Goal: Information Seeking & Learning: Learn about a topic

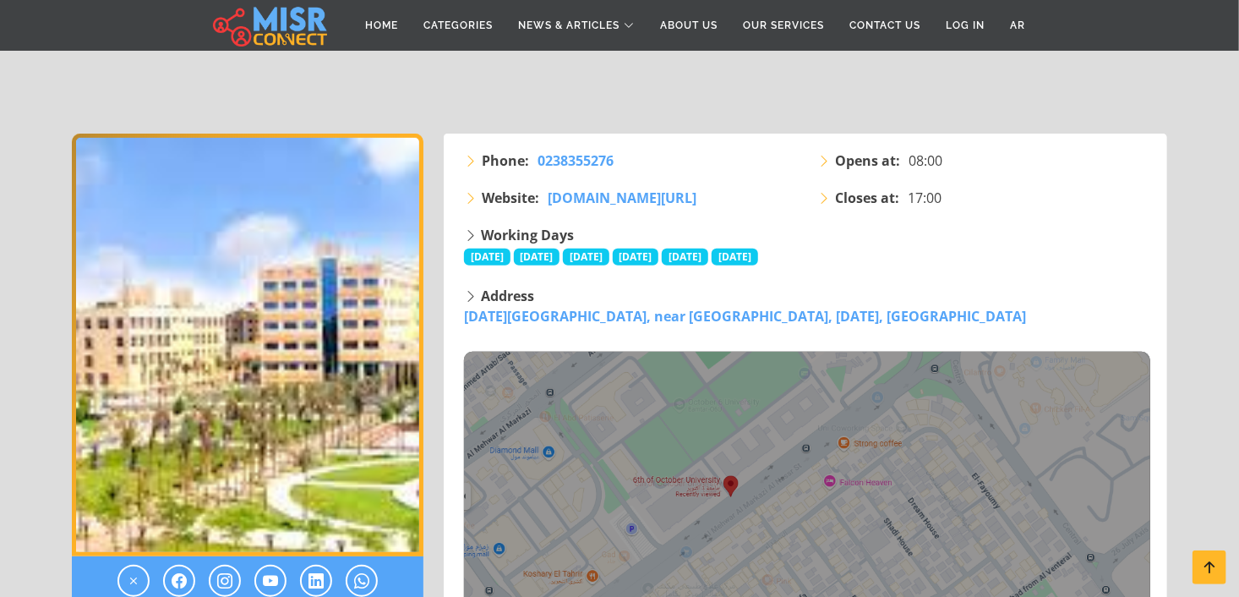
scroll to position [430, 0]
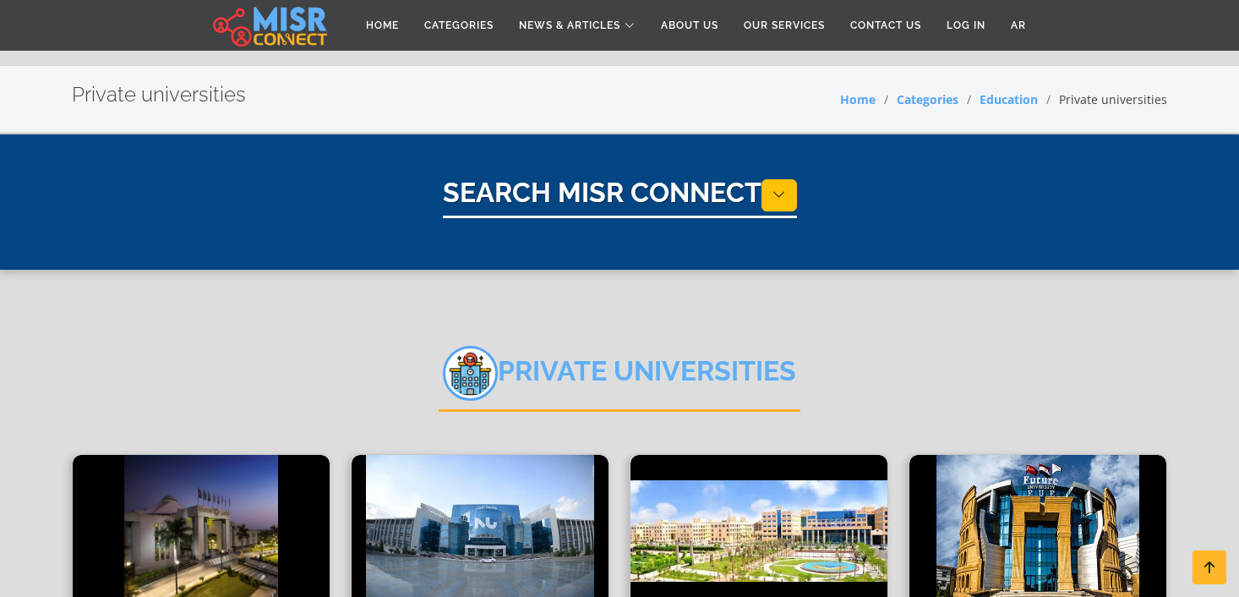
select select "*********"
select select "**********"
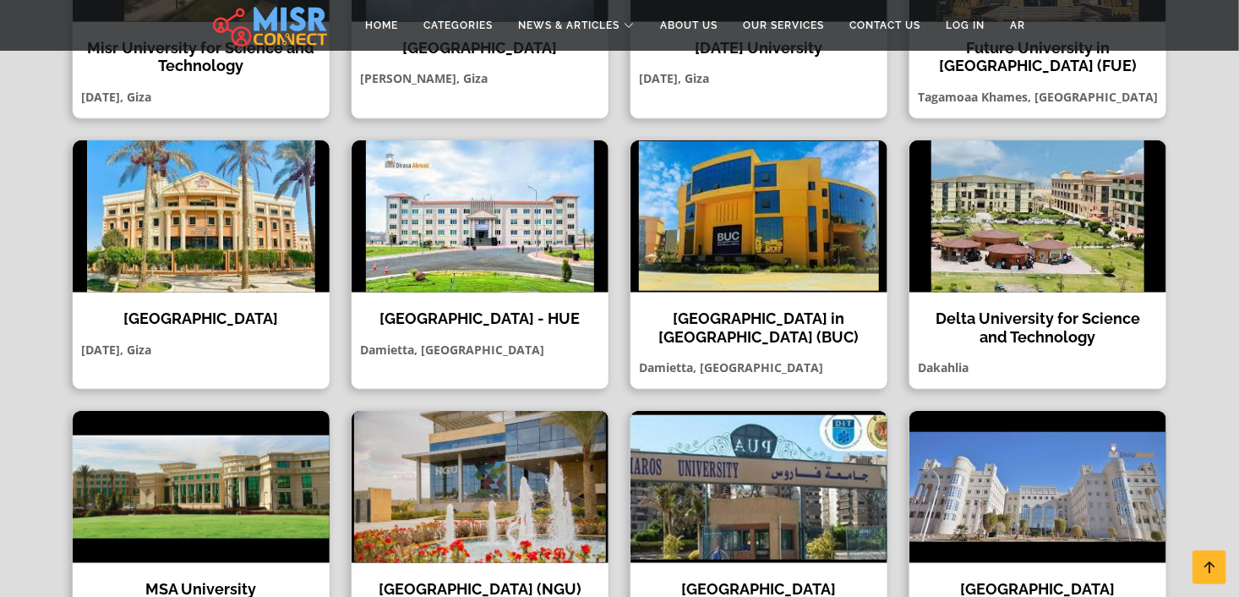
scroll to position [619, 0]
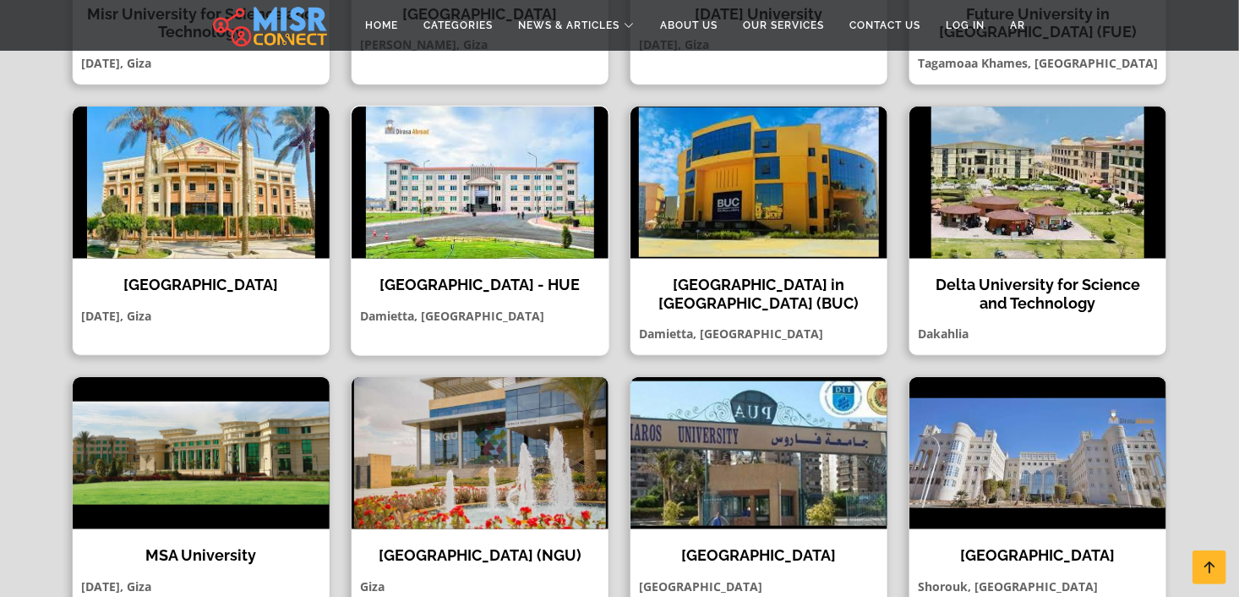
click at [452, 222] on img at bounding box center [480, 182] width 257 height 152
click at [806, 215] on img at bounding box center [758, 182] width 257 height 152
click at [1056, 242] on img at bounding box center [1037, 182] width 257 height 152
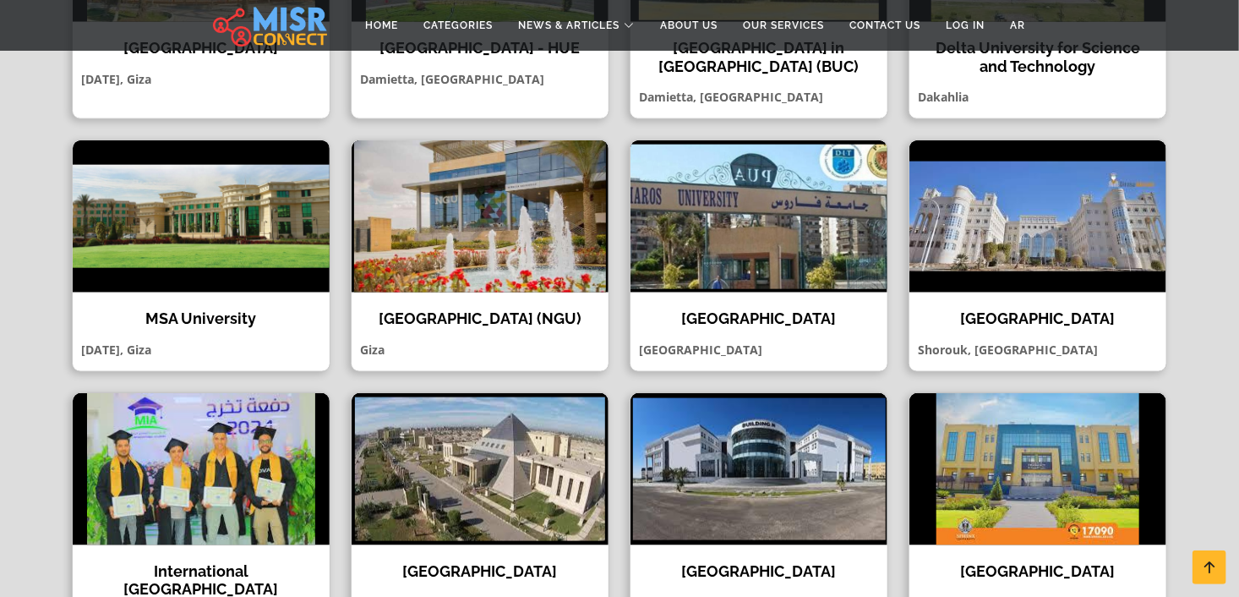
scroll to position [889, 0]
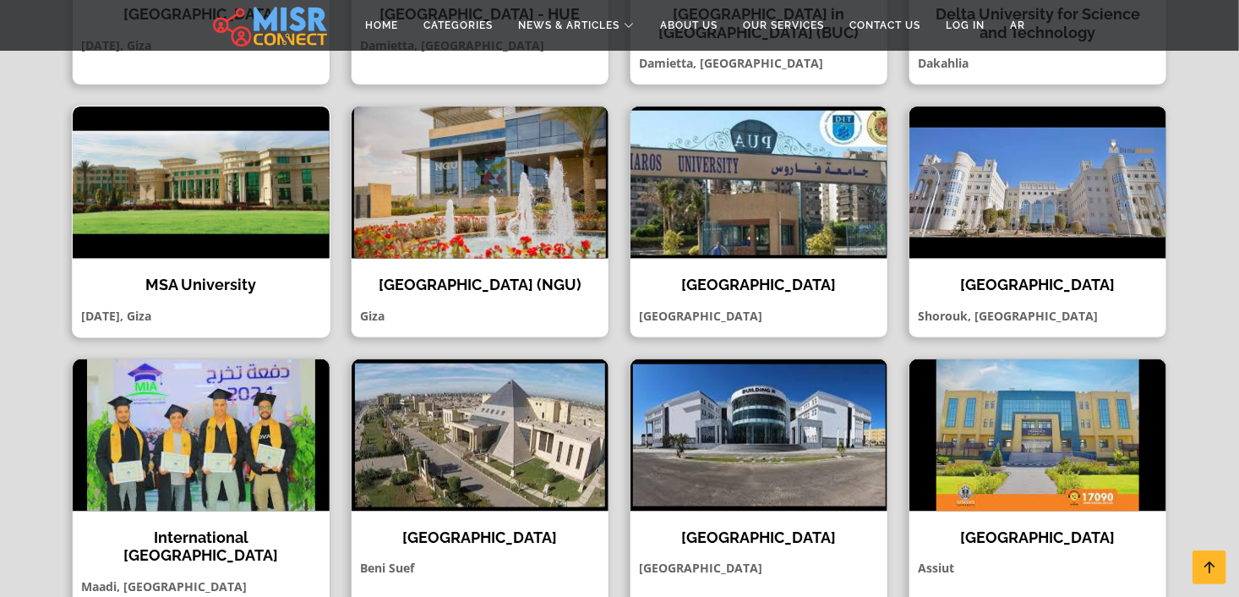
click at [205, 232] on img at bounding box center [201, 182] width 257 height 152
click at [445, 235] on img at bounding box center [480, 182] width 257 height 152
click at [755, 199] on img at bounding box center [758, 182] width 257 height 152
click at [1067, 212] on img at bounding box center [1037, 182] width 257 height 152
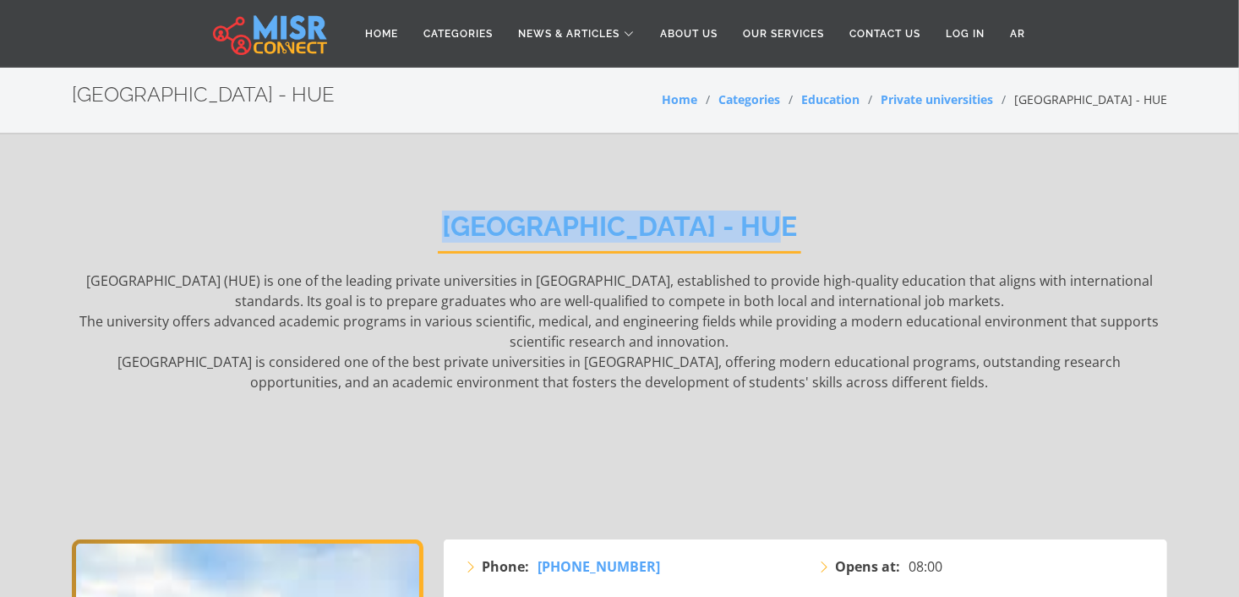
drag, startPoint x: 810, startPoint y: 226, endPoint x: 456, endPoint y: 228, distance: 354.9
click at [456, 228] on div "Horus University - HUE Horus University (HUE) is one of the leading private uni…" at bounding box center [619, 362] width 1095 height 354
copy h2 "Horus University - HUE"
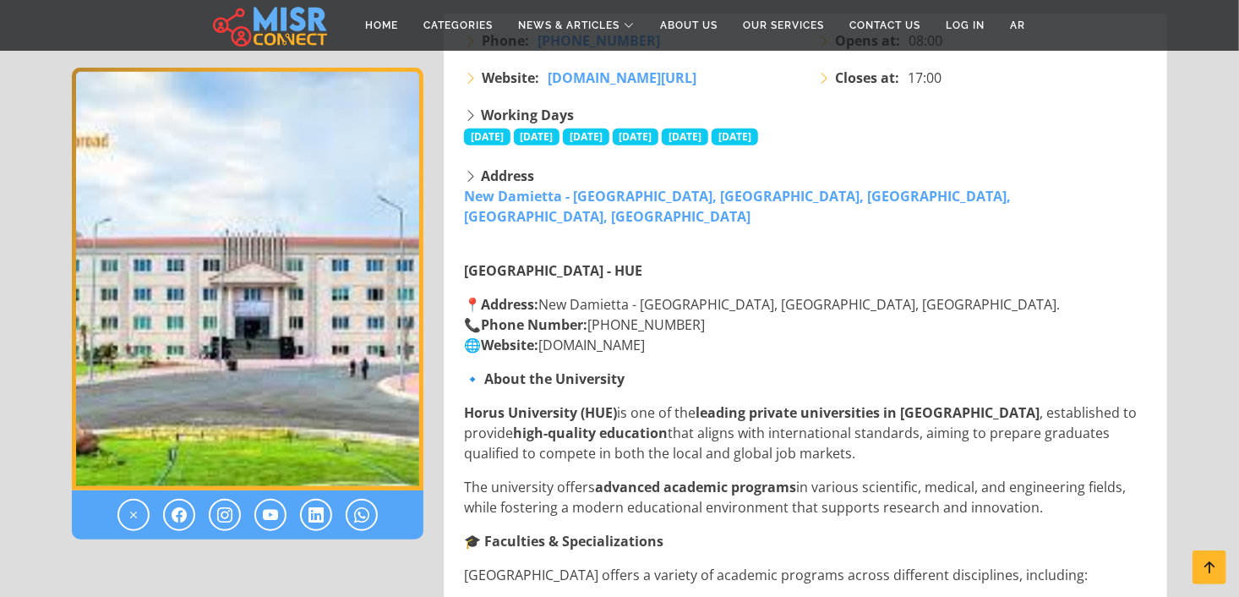
scroll to position [582, 0]
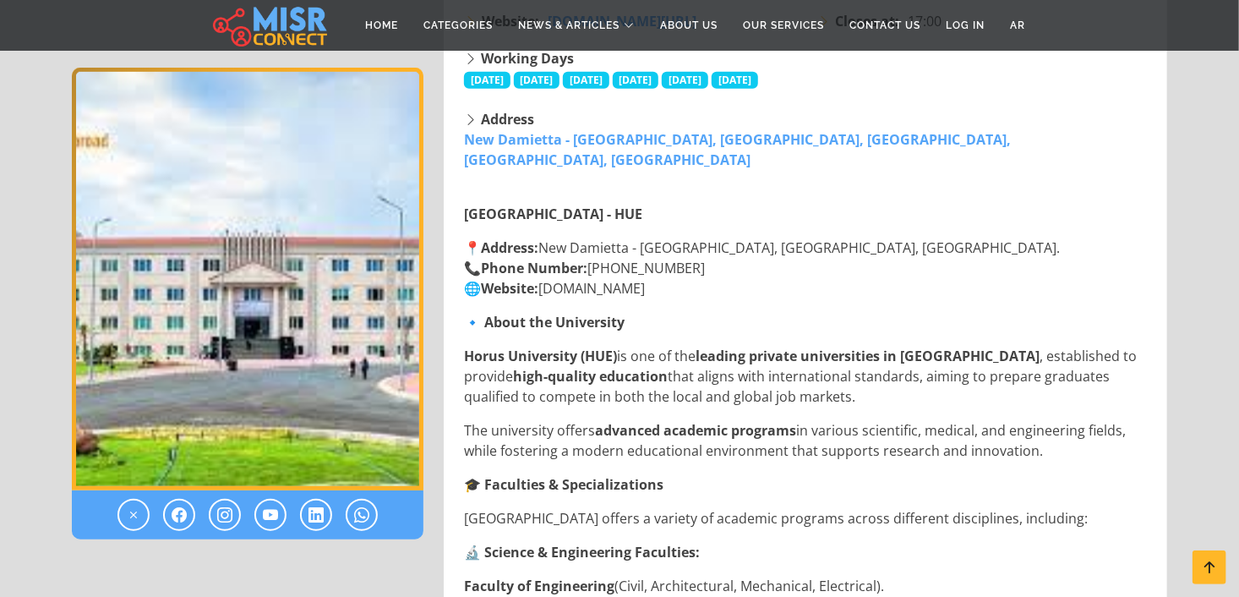
click at [1045, 137] on div "Address New Damietta - Kafr Al-Batikh Road, Damietta Governorate, Egypt., Damie…" at bounding box center [807, 139] width 686 height 61
drag, startPoint x: 923, startPoint y: 228, endPoint x: 548, endPoint y: 220, distance: 374.5
click at [548, 237] on p "📍 Address: New Damietta - Kafr Al-Batikh Road, Damietta Governorate, Egypt. 📞 P…" at bounding box center [807, 267] width 686 height 61
copy p "New Damietta - Kafr Al-Batikh Road, Damietta Governorate,"
drag, startPoint x: 701, startPoint y: 248, endPoint x: 597, endPoint y: 248, distance: 103.1
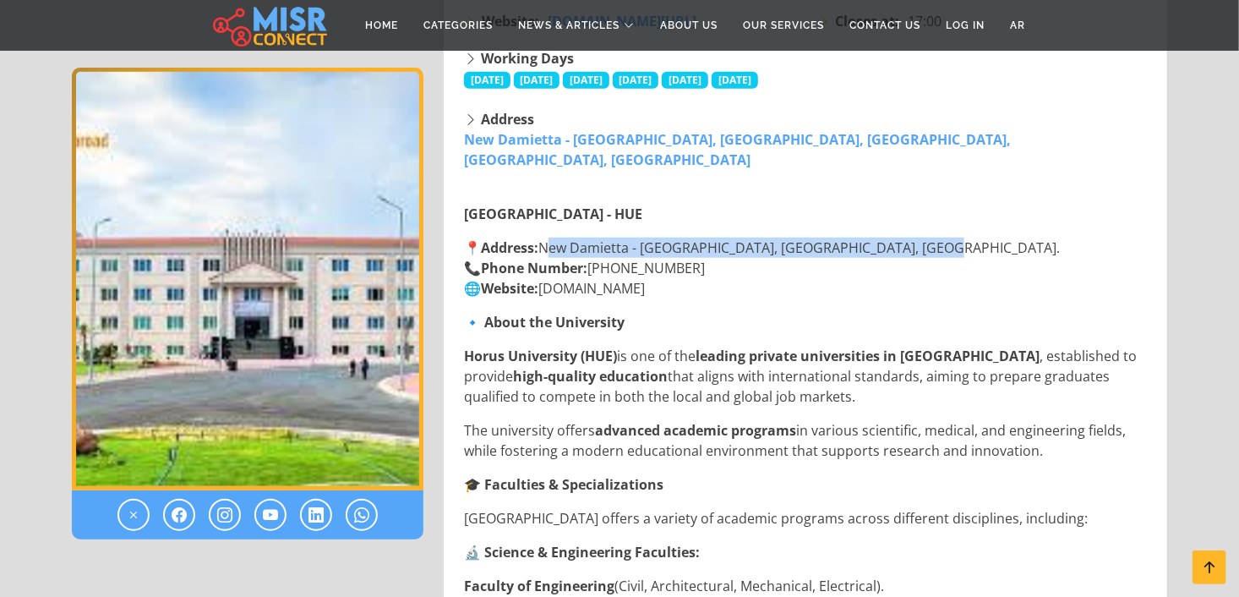
click at [597, 248] on p "📍 Address: New Damietta - Kafr Al-Batikh Road, Damietta Governorate, Egypt. 📞 P…" at bounding box center [807, 267] width 686 height 61
copy p "+20 57 3920000"
drag, startPoint x: 833, startPoint y: 221, endPoint x: 780, endPoint y: 228, distance: 53.8
click at [780, 237] on p "📍 Address: New Damietta - Kafr Al-Batikh Road, Damietta Governorate, Egypt. 📞 P…" at bounding box center [807, 267] width 686 height 61
copy p "Damietta"
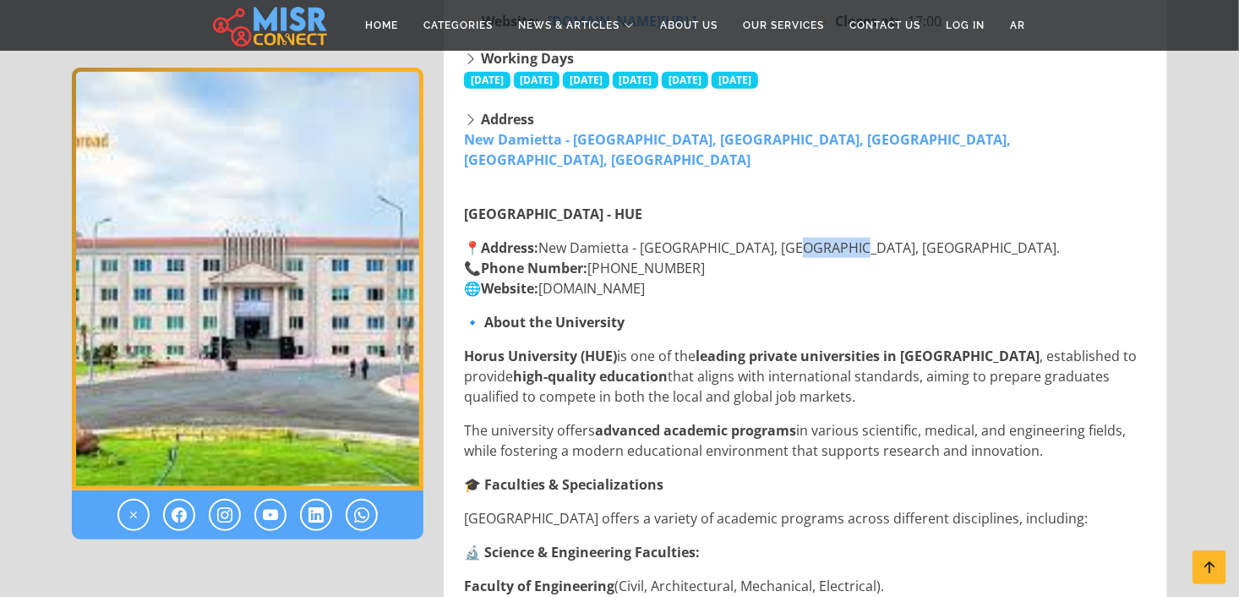
drag, startPoint x: 687, startPoint y: 271, endPoint x: 548, endPoint y: 272, distance: 138.6
click at [548, 272] on p "📍 Address: New Damietta - Kafr Al-Batikh Road, Damietta Governorate, Egypt. 📞 P…" at bounding box center [807, 267] width 686 height 61
copy p "www.horus.edu.eg"
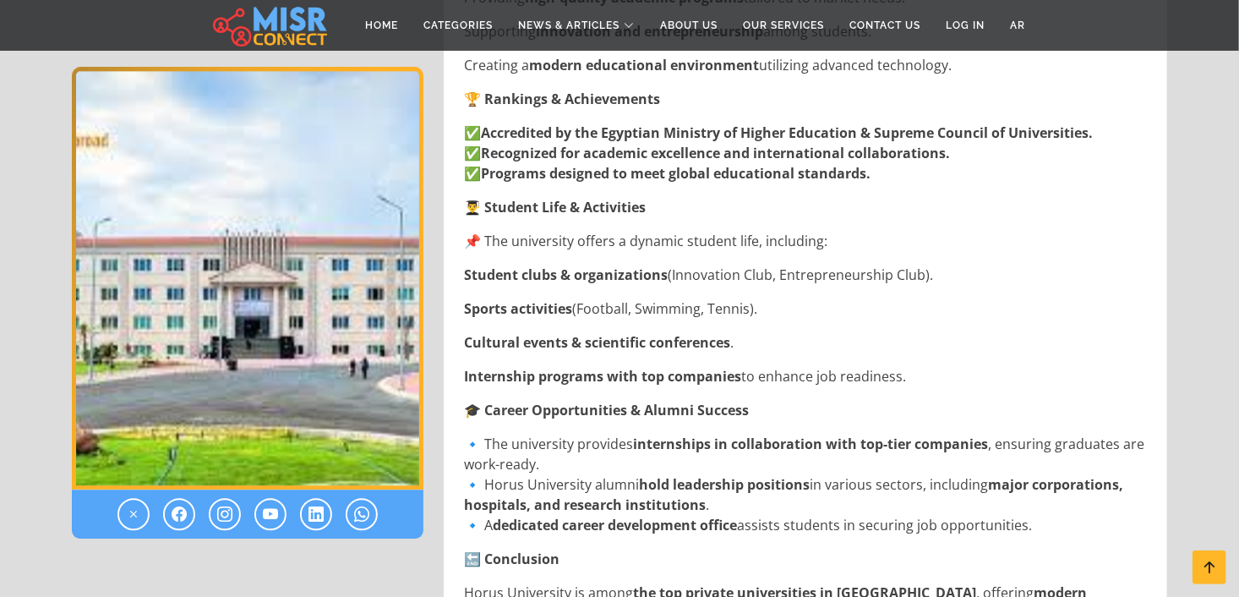
scroll to position [1968, 0]
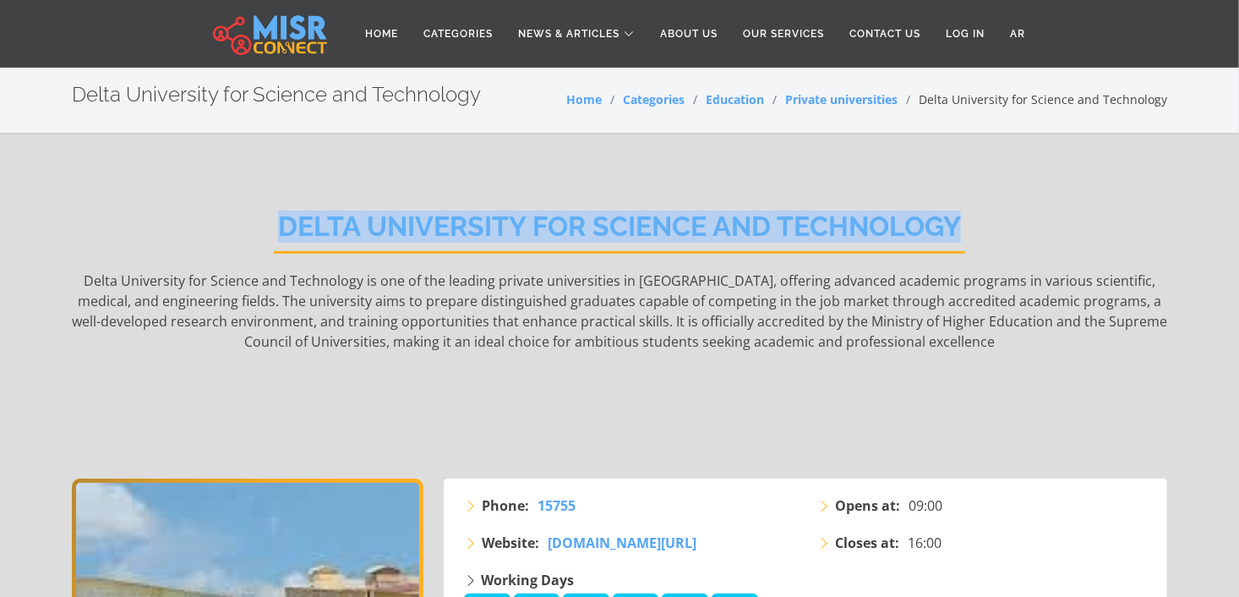
drag, startPoint x: 276, startPoint y: 236, endPoint x: 955, endPoint y: 226, distance: 679.5
click at [955, 226] on h2 "Delta University for Science and Technology" at bounding box center [619, 231] width 691 height 43
copy h2 "Delta University for Science and Technology"
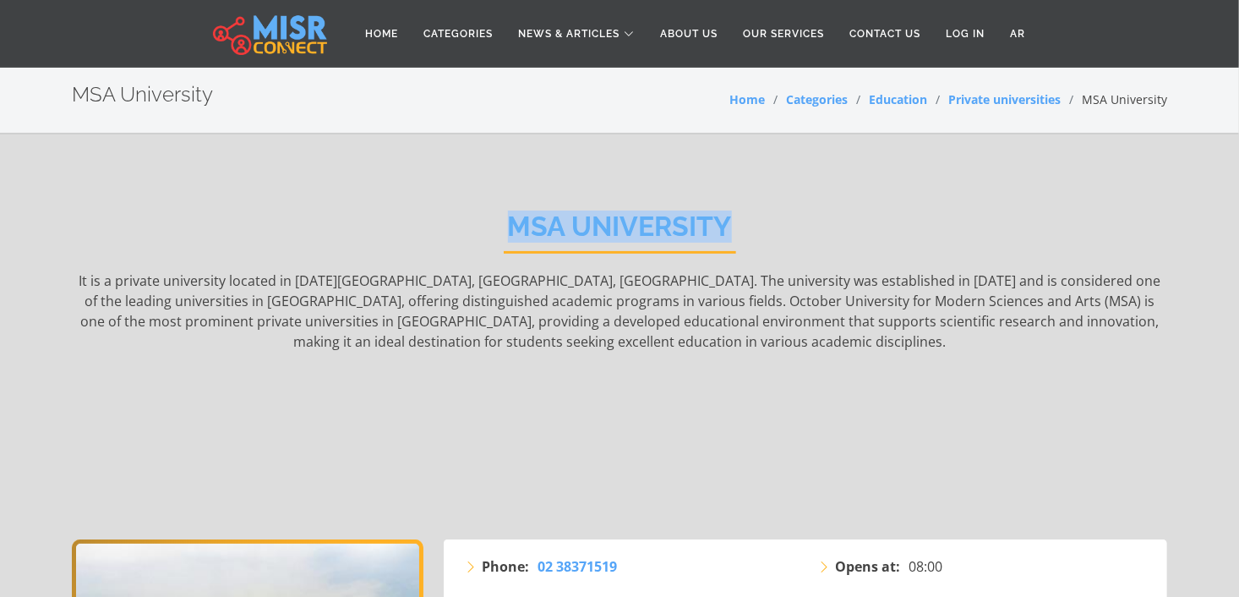
drag, startPoint x: 505, startPoint y: 232, endPoint x: 748, endPoint y: 235, distance: 243.4
click at [748, 235] on div "MSA University It is a private university located in 6th of October City, Giza …" at bounding box center [619, 362] width 1095 height 354
copy h2 "MSA University"
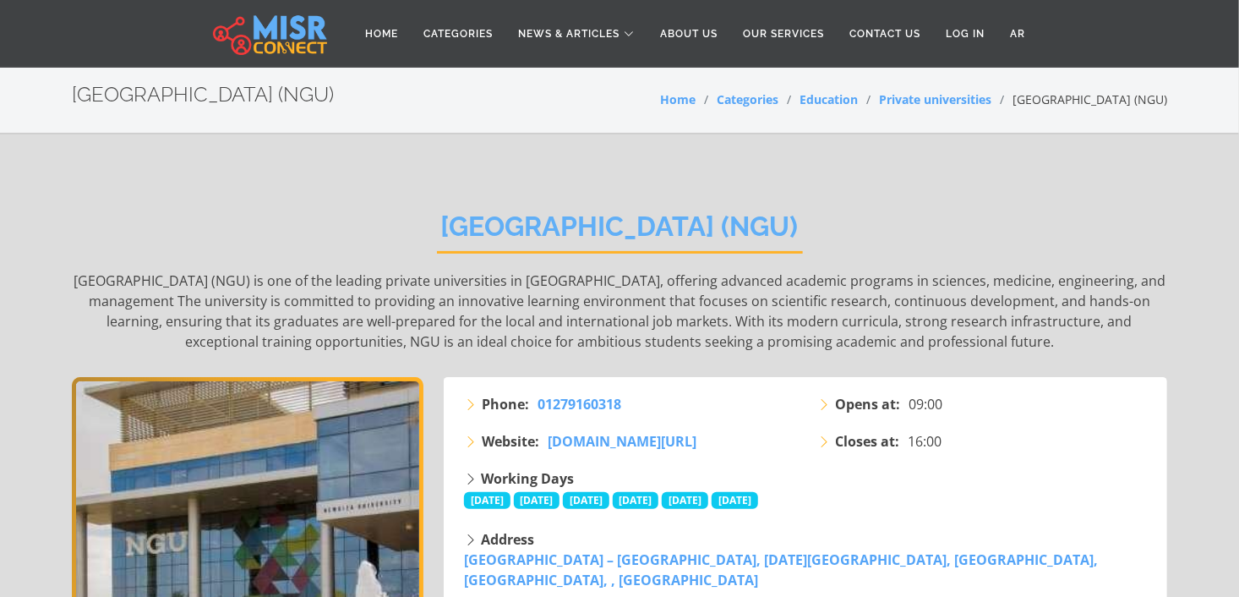
drag, startPoint x: 434, startPoint y: 227, endPoint x: 827, endPoint y: 222, distance: 393.8
click at [827, 222] on div "New Giza University (NGU) New Giza University (NGU) is one of the leading priva…" at bounding box center [619, 281] width 1095 height 192
copy h2 "New Giza University (NGU)"
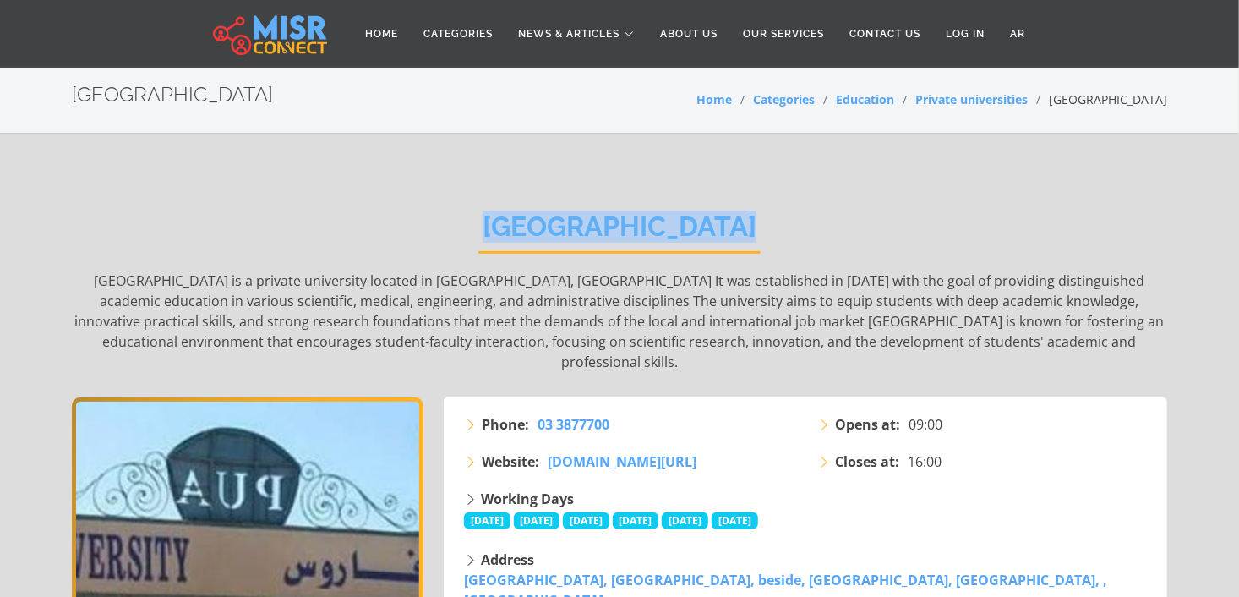
drag, startPoint x: 772, startPoint y: 220, endPoint x: 475, endPoint y: 235, distance: 297.0
click at [475, 235] on div "Pharos University Pharos University is a private university located in Alexandr…" at bounding box center [619, 291] width 1095 height 212
copy h2 "Pharos University"
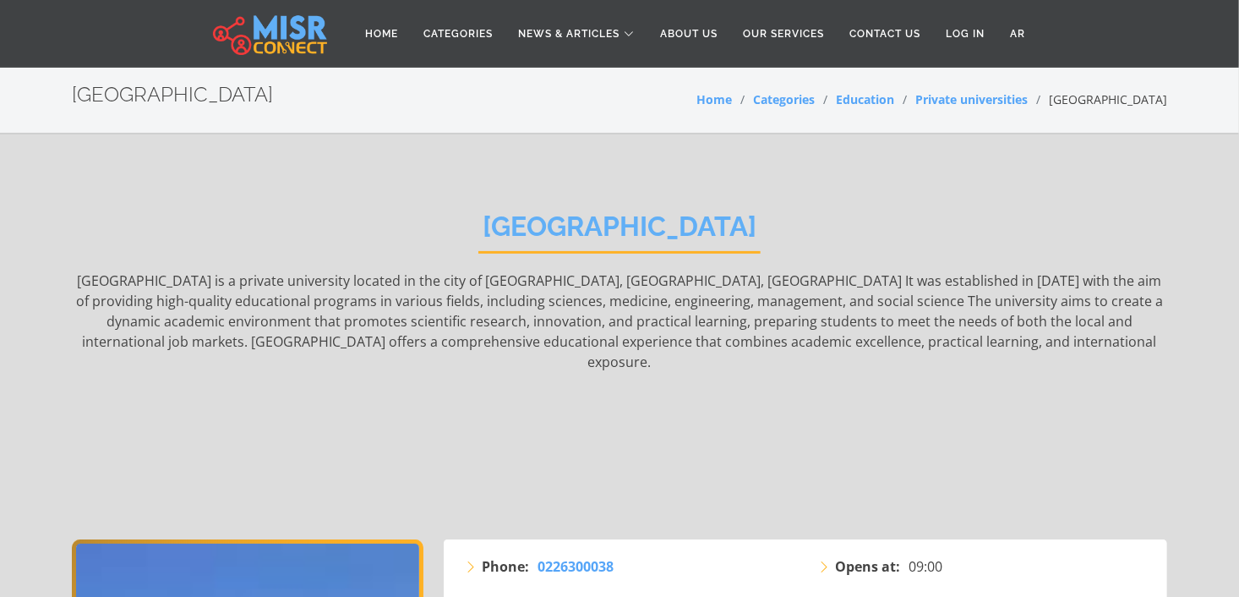
drag, startPoint x: 805, startPoint y: 216, endPoint x: 453, endPoint y: 232, distance: 351.9
click at [453, 232] on div "El Shorouk University Al-Shorouk University is a private university located in …" at bounding box center [619, 362] width 1095 height 354
copy h2 "[GEOGRAPHIC_DATA]"
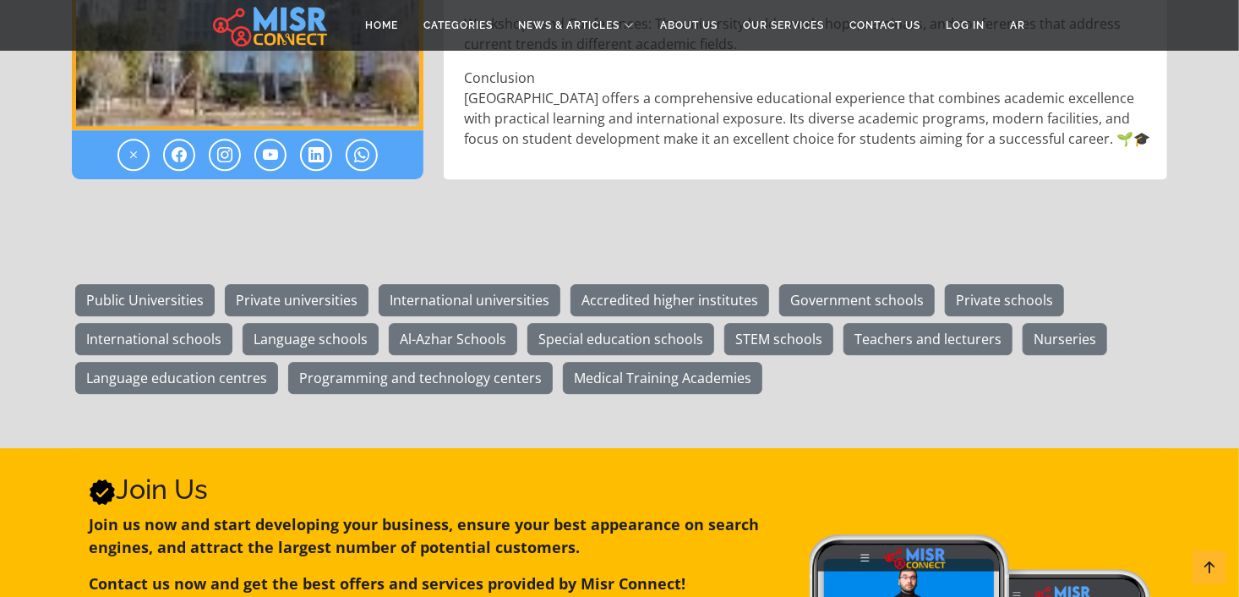
scroll to position [2307, 0]
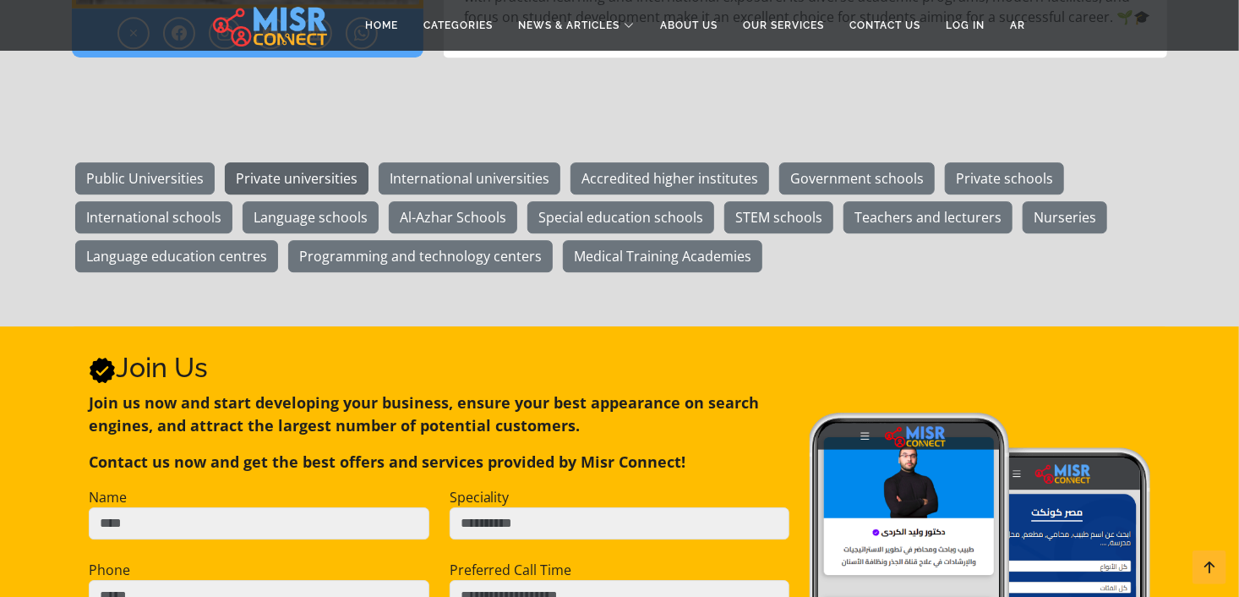
click at [288, 162] on link "Private universities" at bounding box center [297, 178] width 144 height 32
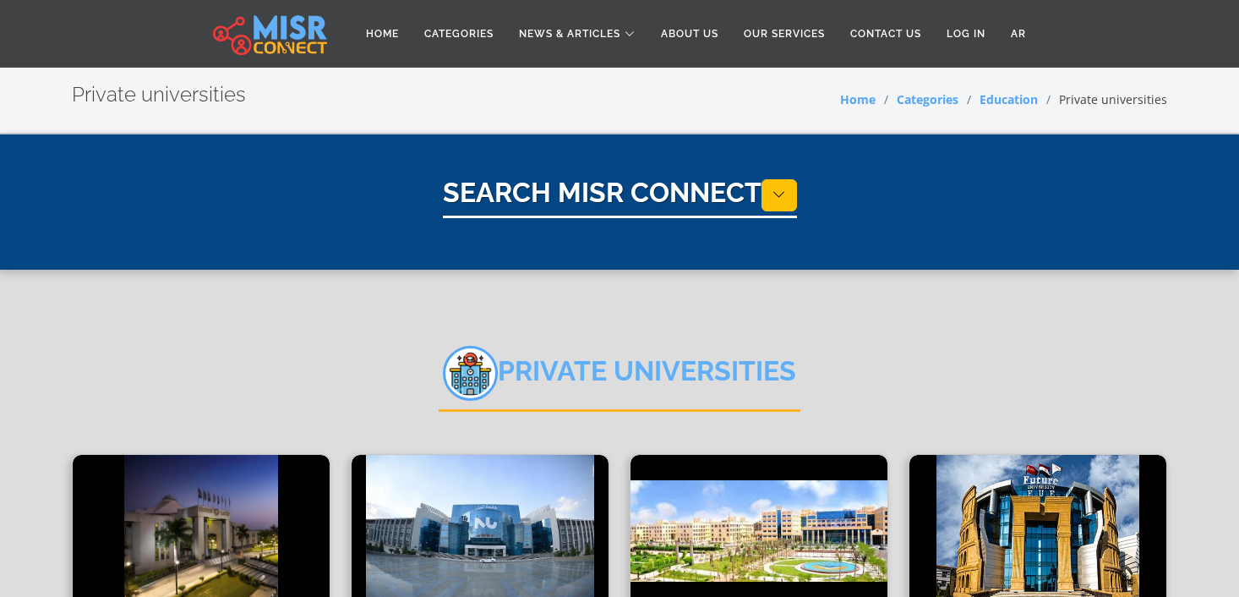
select select "*********"
select select "**********"
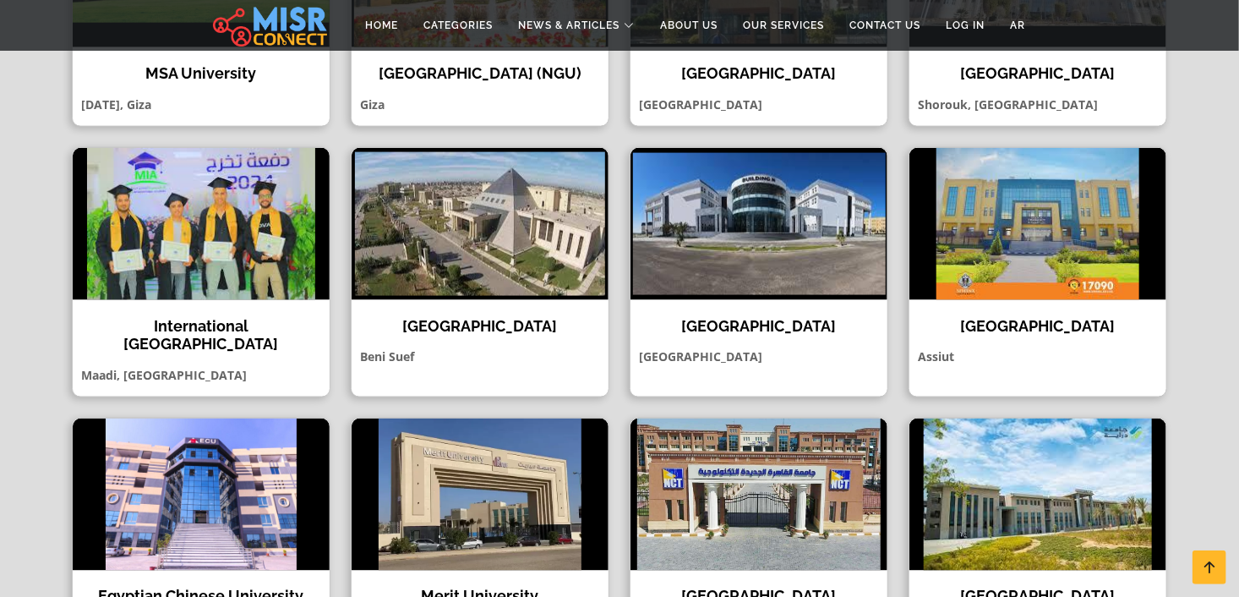
scroll to position [1114, 0]
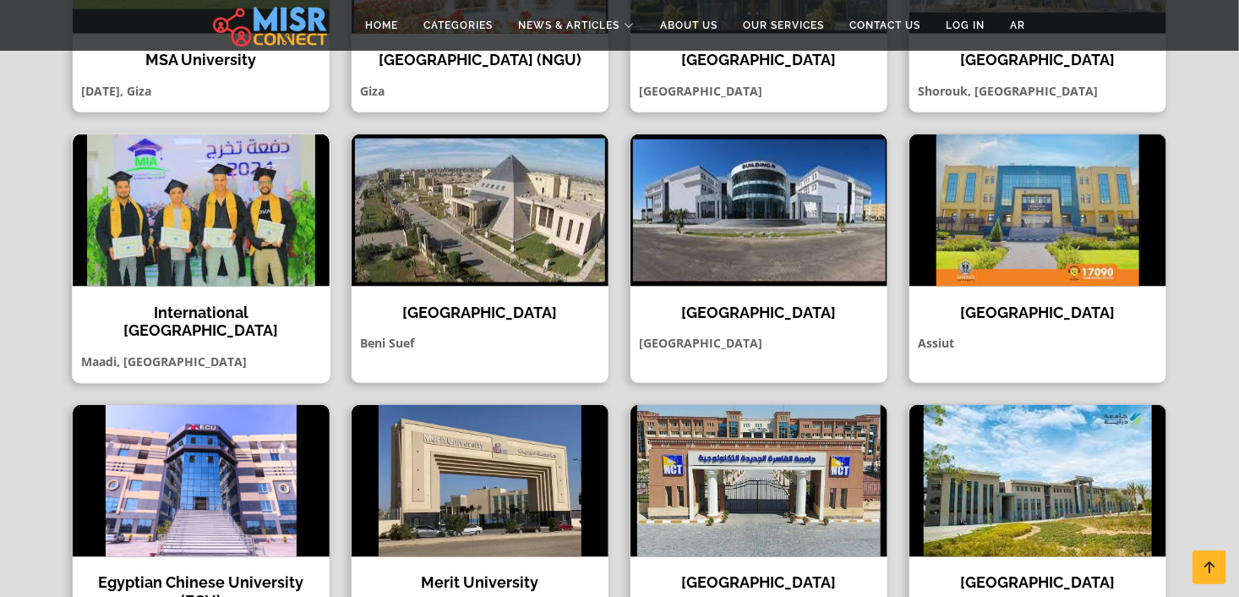
click at [183, 220] on img at bounding box center [201, 210] width 257 height 152
click at [468, 265] on img at bounding box center [480, 210] width 257 height 152
click at [772, 238] on img at bounding box center [758, 210] width 257 height 152
click at [1055, 223] on img at bounding box center [1037, 210] width 257 height 152
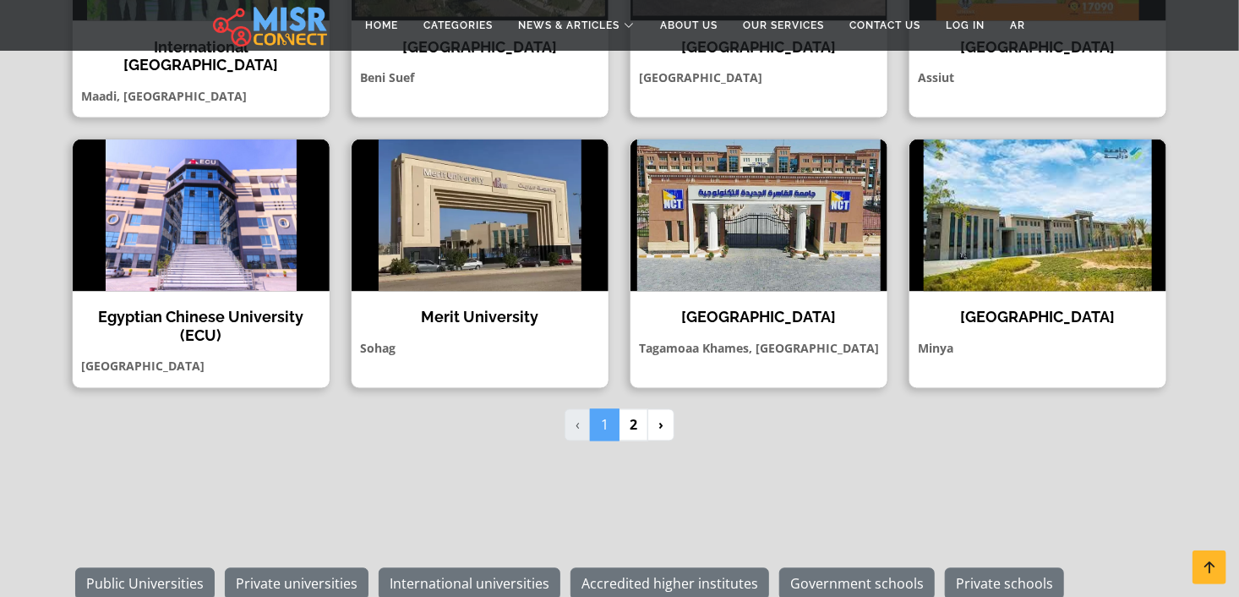
scroll to position [1383, 0]
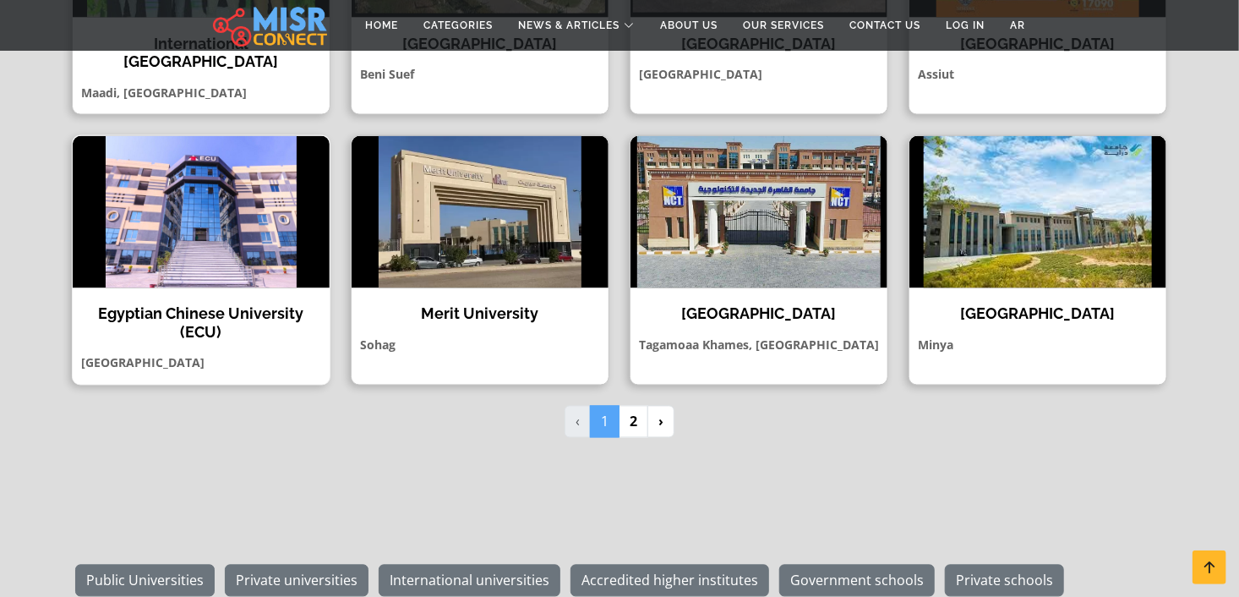
click at [213, 210] on img at bounding box center [201, 212] width 257 height 152
click at [454, 211] on img at bounding box center [480, 212] width 257 height 152
click at [749, 219] on img at bounding box center [758, 212] width 257 height 152
click at [1062, 233] on img at bounding box center [1037, 212] width 257 height 152
click at [660, 406] on link "›" at bounding box center [660, 422] width 27 height 32
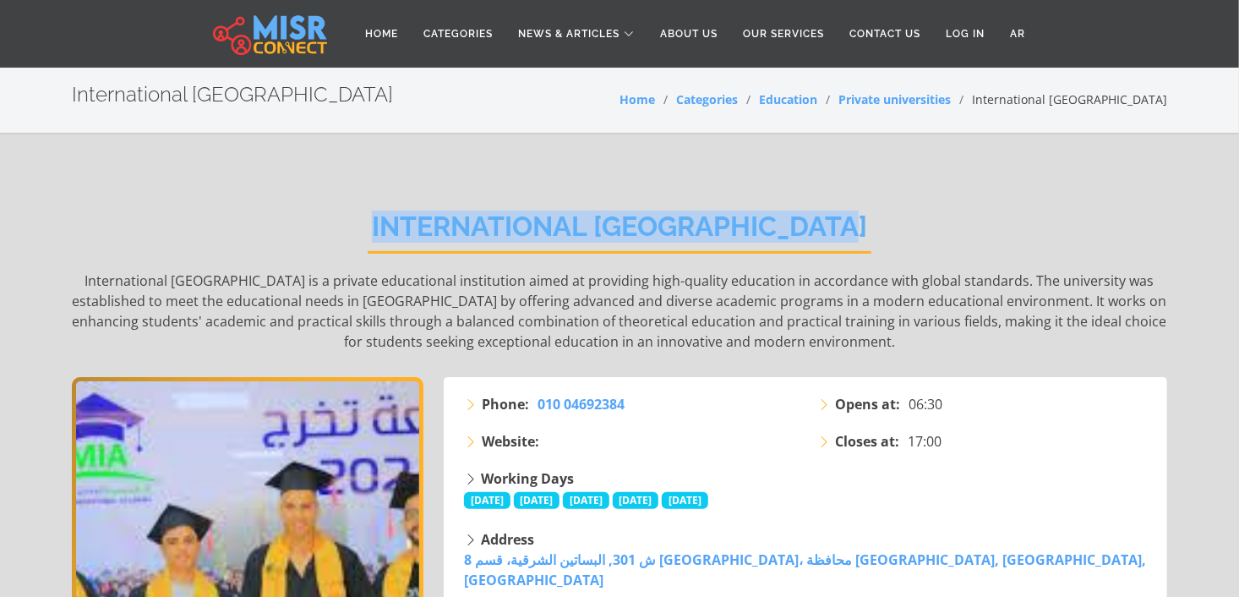
drag, startPoint x: 379, startPoint y: 230, endPoint x: 851, endPoint y: 221, distance: 471.6
click at [851, 221] on h2 "International Maadi University" at bounding box center [620, 231] width 504 height 43
copy h2 "International Maadi University"
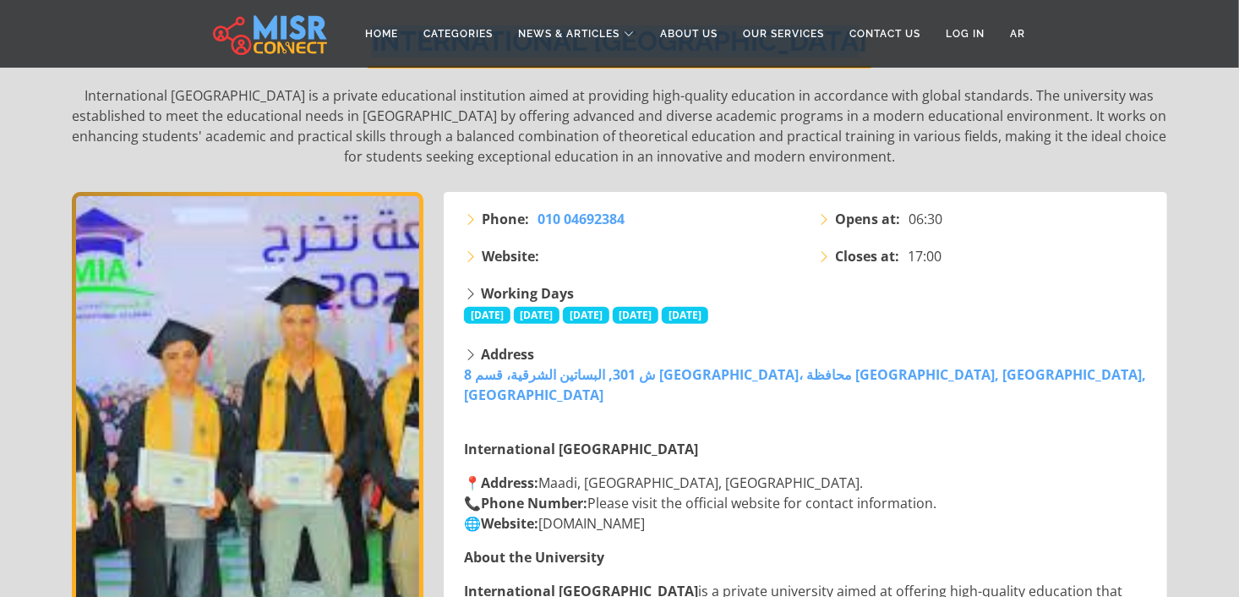
scroll to position [238, 0]
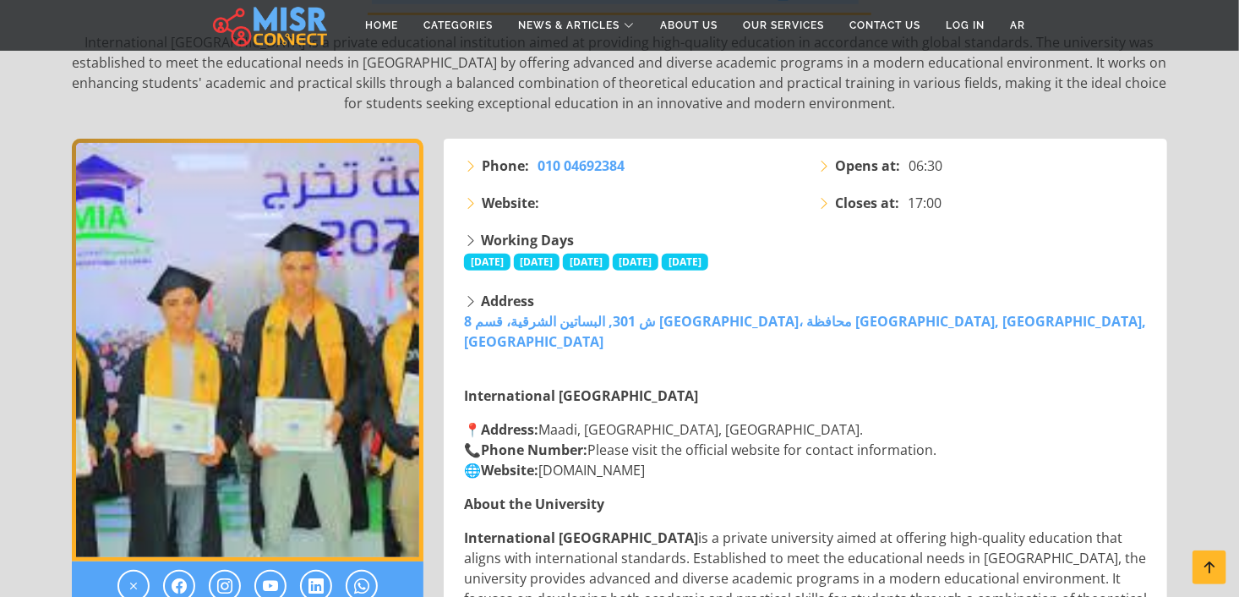
drag, startPoint x: 698, startPoint y: 453, endPoint x: 548, endPoint y: 448, distance: 149.7
click at [548, 448] on p "📍 Address: Maadi, Cairo, Egypt. 📞 Phone Number: Please visit the official websi…" at bounding box center [807, 449] width 686 height 61
copy p "www.mi.edu.eg"
drag, startPoint x: 944, startPoint y: 445, endPoint x: 1035, endPoint y: 405, distance: 99.9
click at [947, 445] on p "📍 Address: Maadi, Cairo, Egypt. 📞 Phone Number: Please visit the official websi…" at bounding box center [807, 449] width 686 height 61
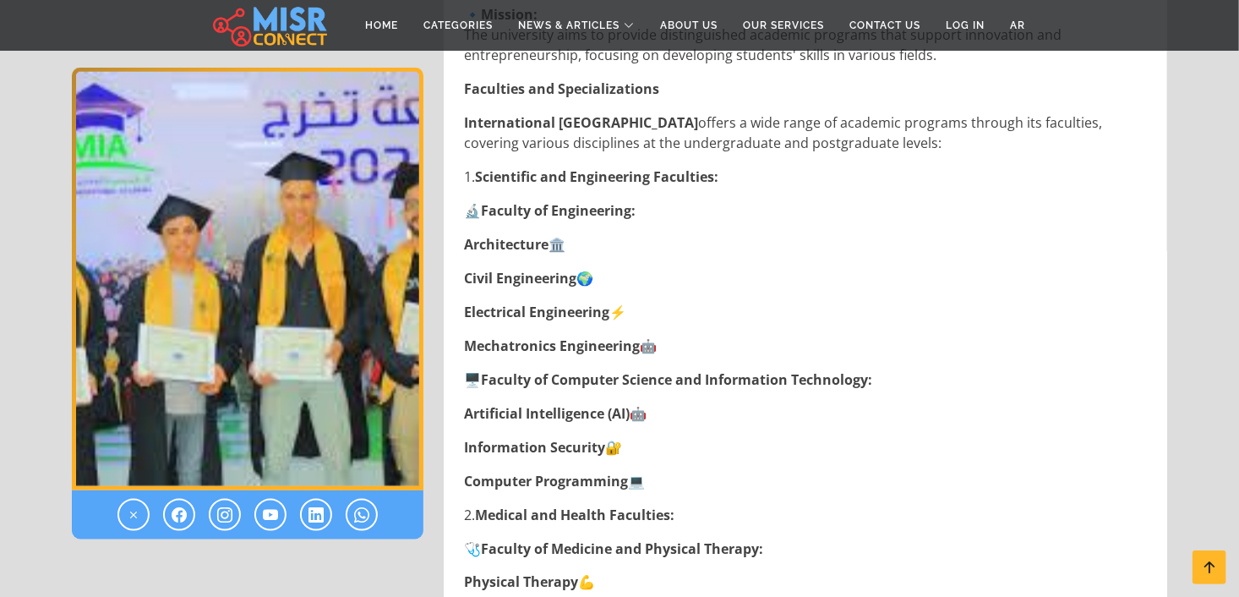
scroll to position [963, 0]
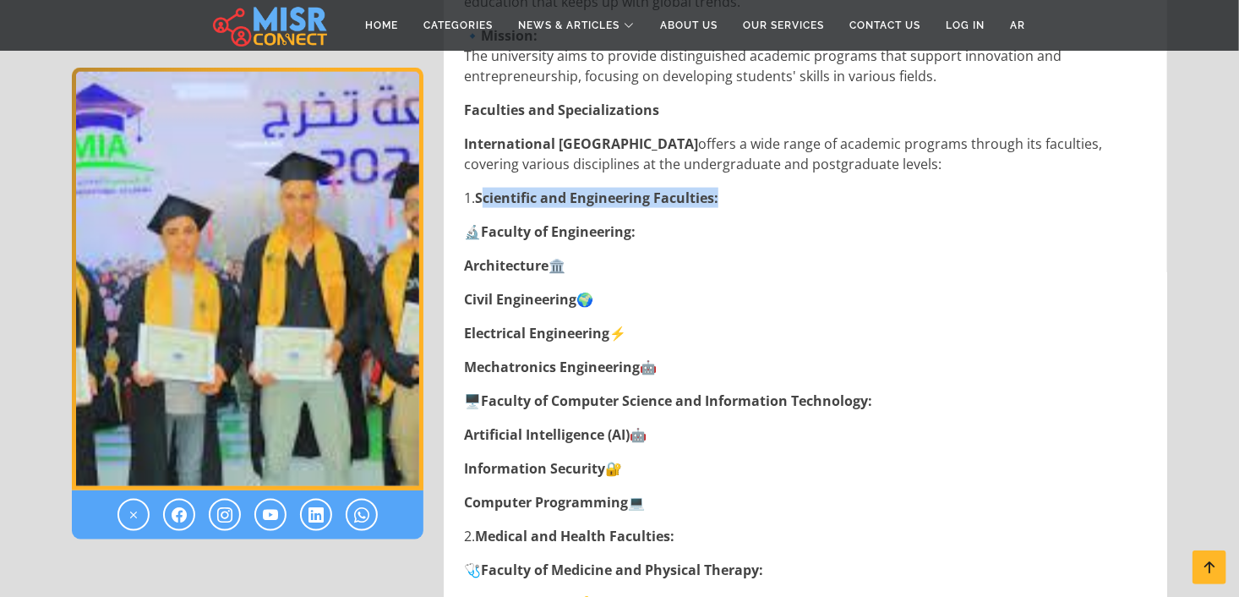
drag, startPoint x: 739, startPoint y: 177, endPoint x: 484, endPoint y: 180, distance: 255.2
click at [484, 188] on p "1. Scientific and Engineering Faculties:" at bounding box center [807, 198] width 686 height 20
click at [484, 188] on strong "Scientific and Engineering Faculties:" at bounding box center [596, 197] width 243 height 19
click at [751, 188] on p "1. Scientific and Engineering Faculties:" at bounding box center [807, 198] width 686 height 20
drag, startPoint x: 751, startPoint y: 173, endPoint x: 481, endPoint y: 177, distance: 270.5
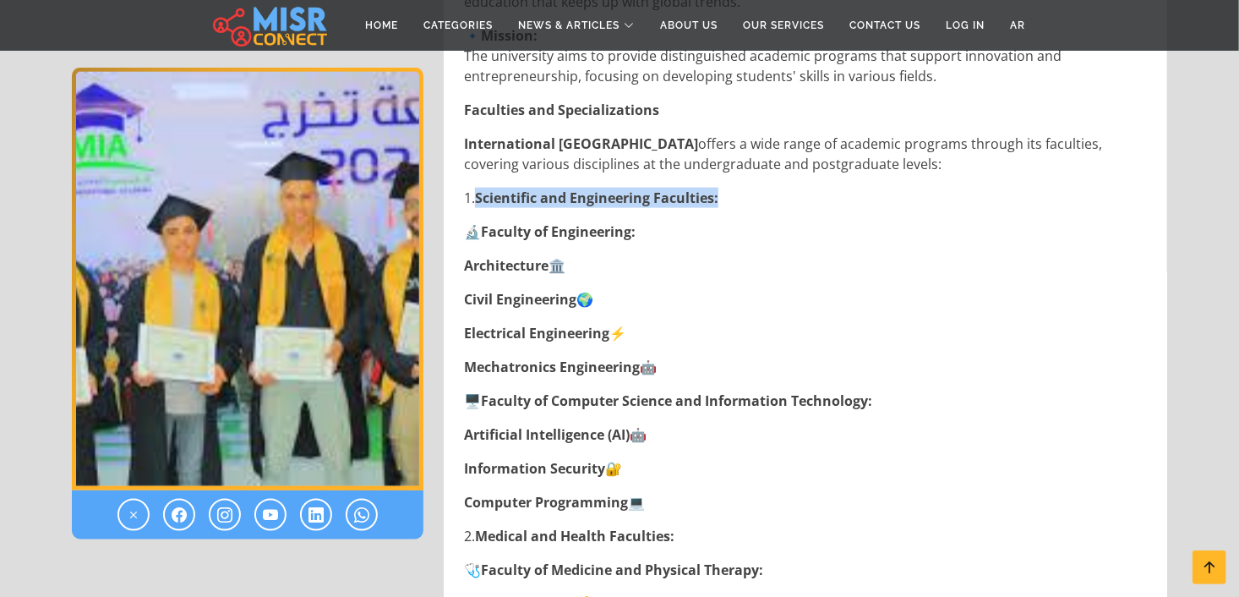
click at [481, 188] on p "1. Scientific and Engineering Faculties:" at bounding box center [807, 198] width 686 height 20
copy strong "Scientific and Engineering Faculties:"
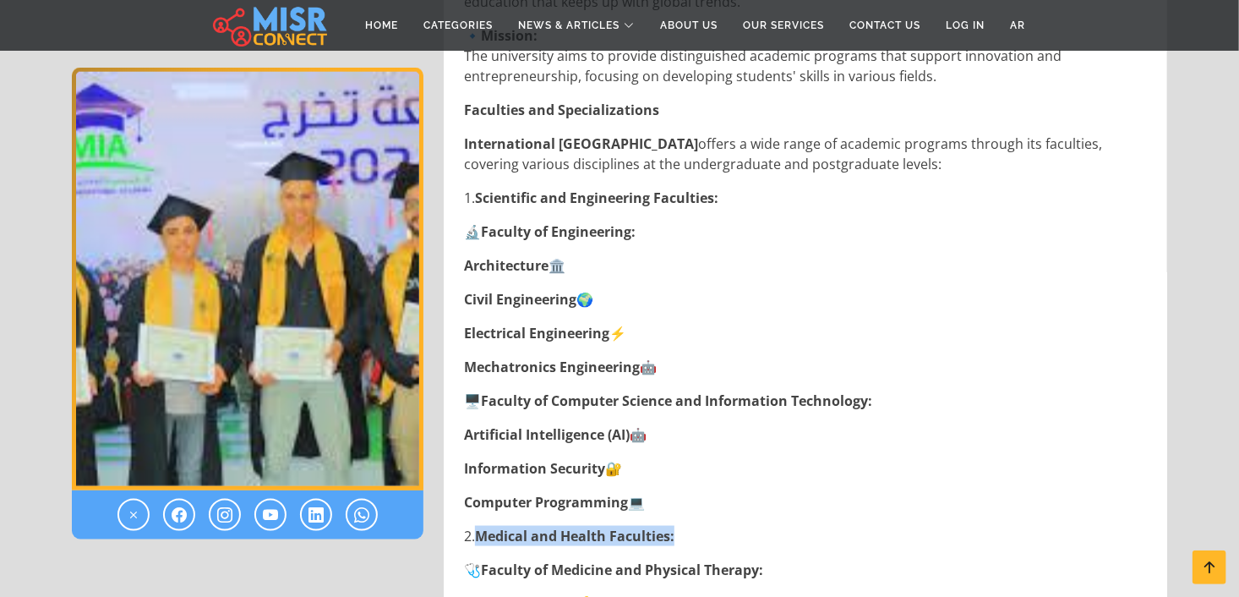
drag, startPoint x: 692, startPoint y: 515, endPoint x: 483, endPoint y: 516, distance: 208.7
click at [483, 526] on p "2. Medical and Health Faculties:" at bounding box center [807, 536] width 686 height 20
copy strong "Medical and Health Faculties:"
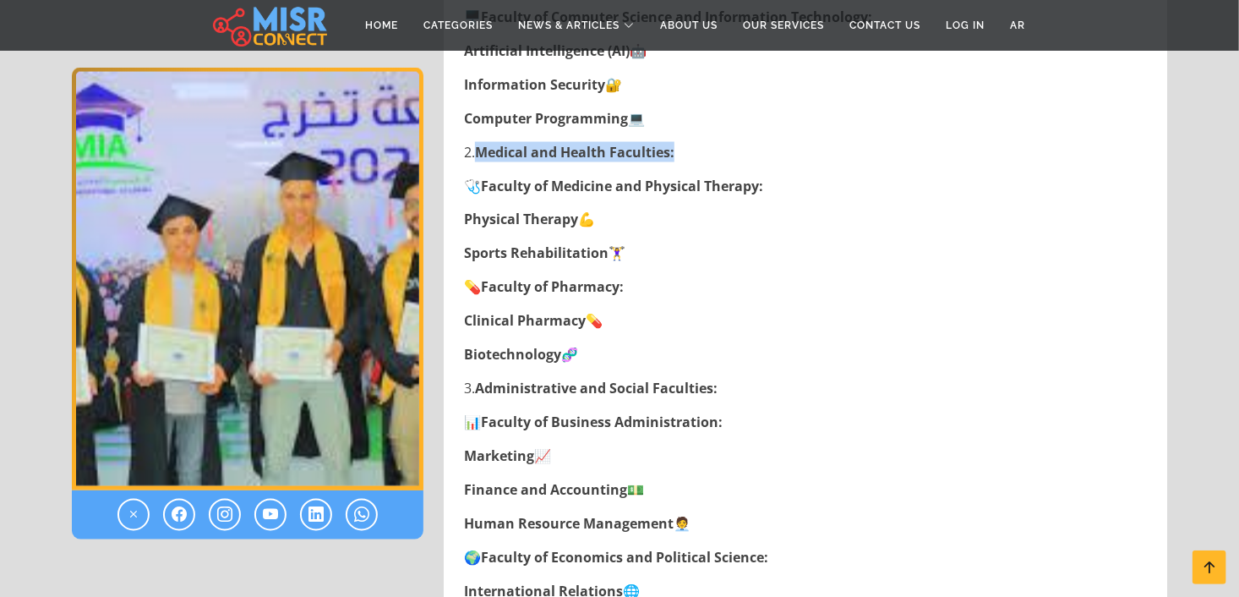
scroll to position [1503, 0]
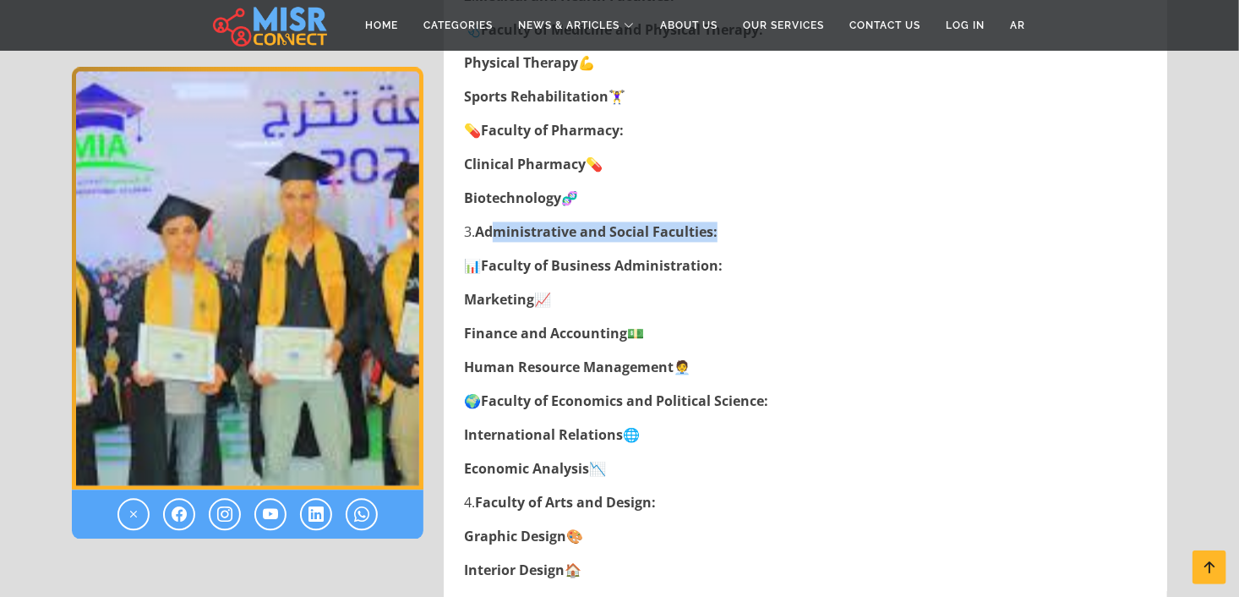
drag, startPoint x: 751, startPoint y: 218, endPoint x: 499, endPoint y: 205, distance: 253.0
click at [499, 222] on p "3. Administrative and Social Faculties:" at bounding box center [807, 232] width 686 height 20
click at [809, 222] on p "3. Administrative and Social Faculties:" at bounding box center [807, 232] width 686 height 20
drag, startPoint x: 728, startPoint y: 215, endPoint x: 483, endPoint y: 211, distance: 245.9
click at [483, 222] on p "3. Administrative and Social Faculties:" at bounding box center [807, 232] width 686 height 20
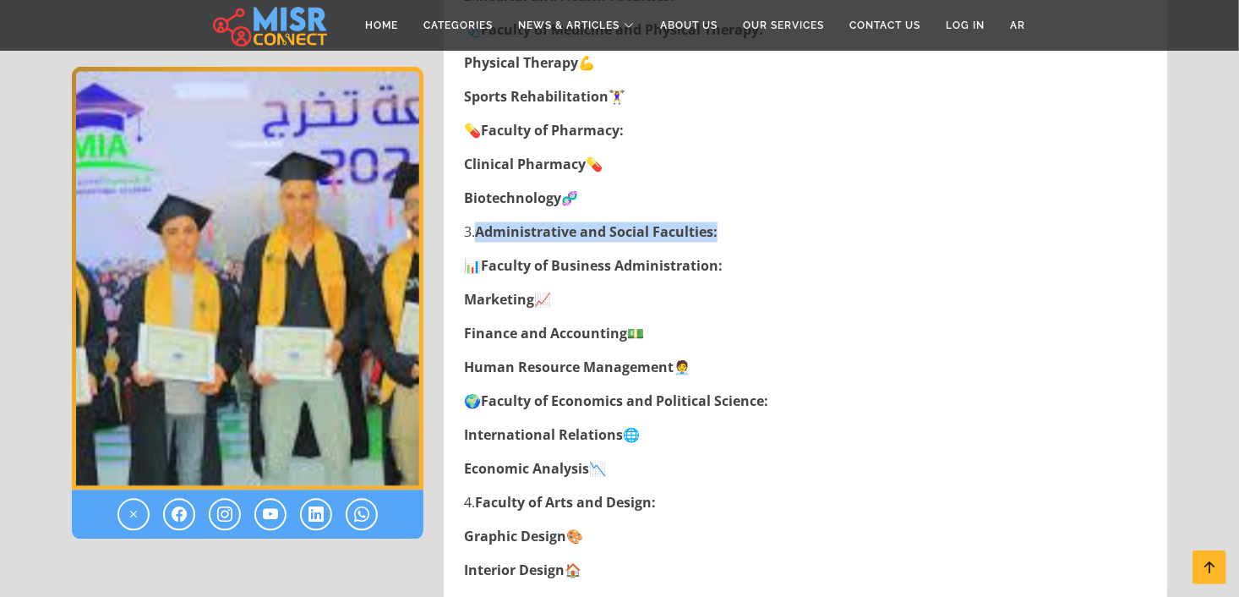
copy strong "Administrative and Social Faculties:"
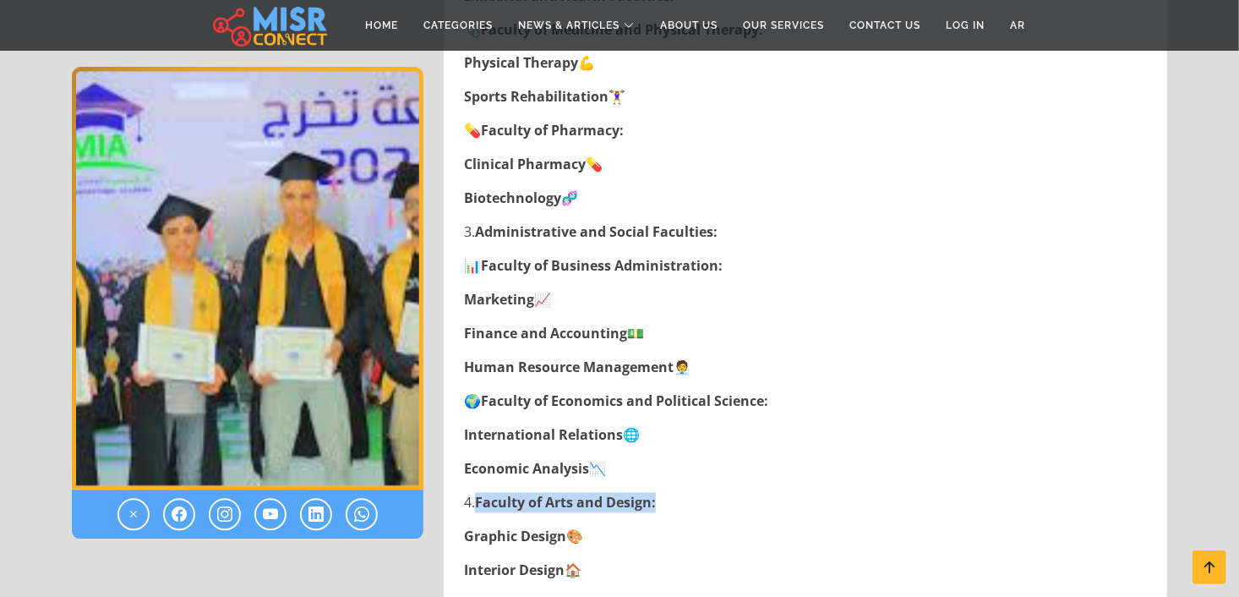
drag, startPoint x: 664, startPoint y: 481, endPoint x: 481, endPoint y: 480, distance: 183.4
click at [481, 493] on p "4. Faculty of Arts and Design:" at bounding box center [807, 503] width 686 height 20
copy strong "Faculty of Arts and Design:"
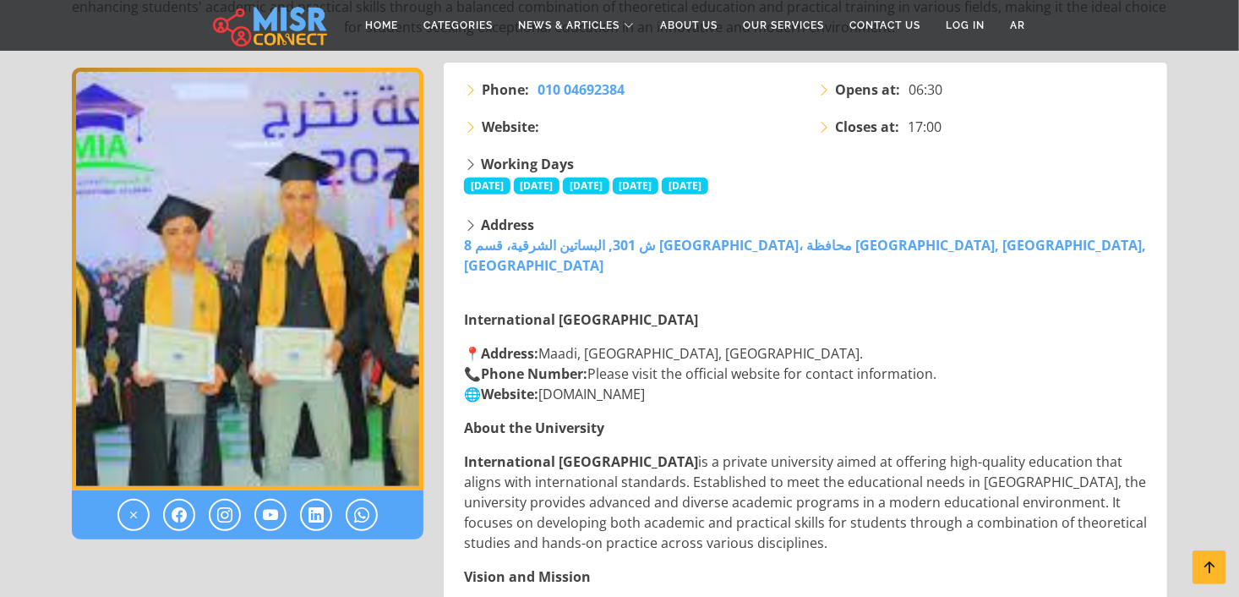
scroll to position [206, 0]
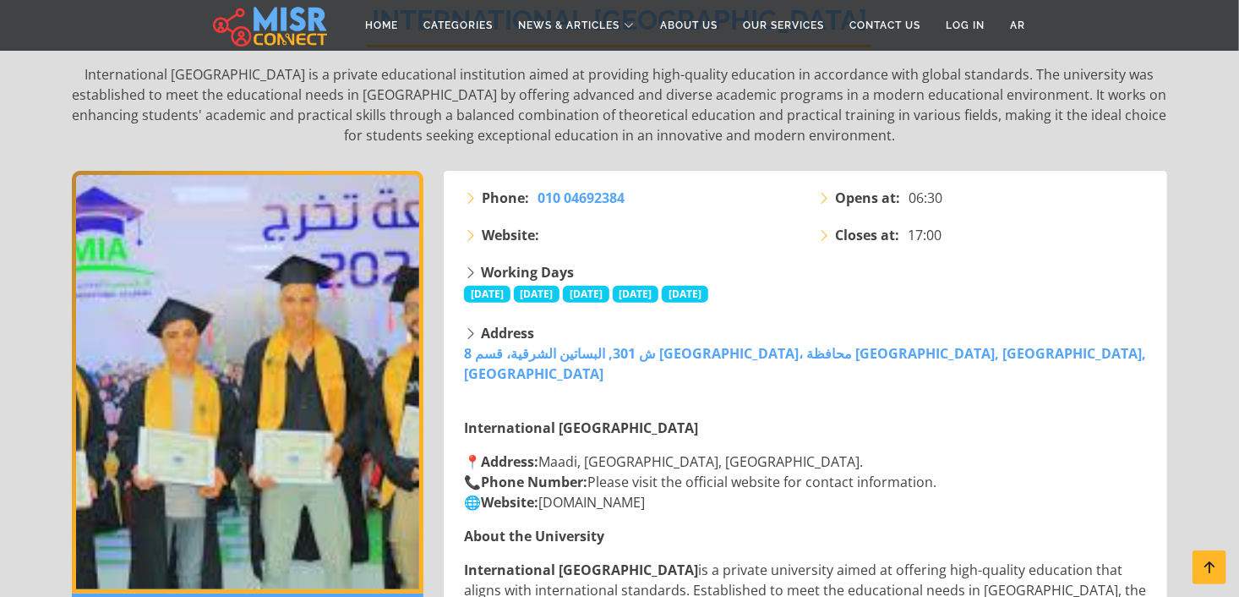
drag, startPoint x: 641, startPoint y: 484, endPoint x: 552, endPoint y: 483, distance: 88.8
click at [552, 483] on p "📍 Address: Maadi, Cairo, Egypt. 📞 Phone Number: Please visit the official websi…" at bounding box center [807, 481] width 686 height 61
copy p "www.mi.edu.eg"
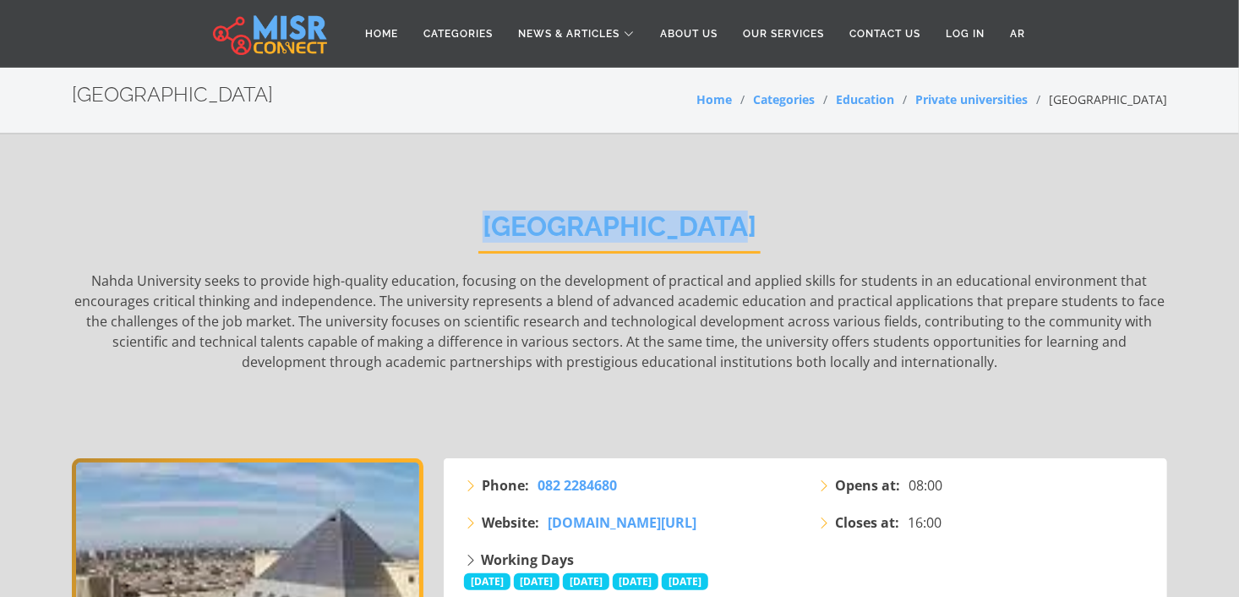
drag, startPoint x: 656, startPoint y: 222, endPoint x: 495, endPoint y: 219, distance: 160.6
click at [495, 219] on div "[GEOGRAPHIC_DATA] seeks to provide high-quality education, focusing on the deve…" at bounding box center [619, 321] width 1095 height 273
copy h2 "[GEOGRAPHIC_DATA]"
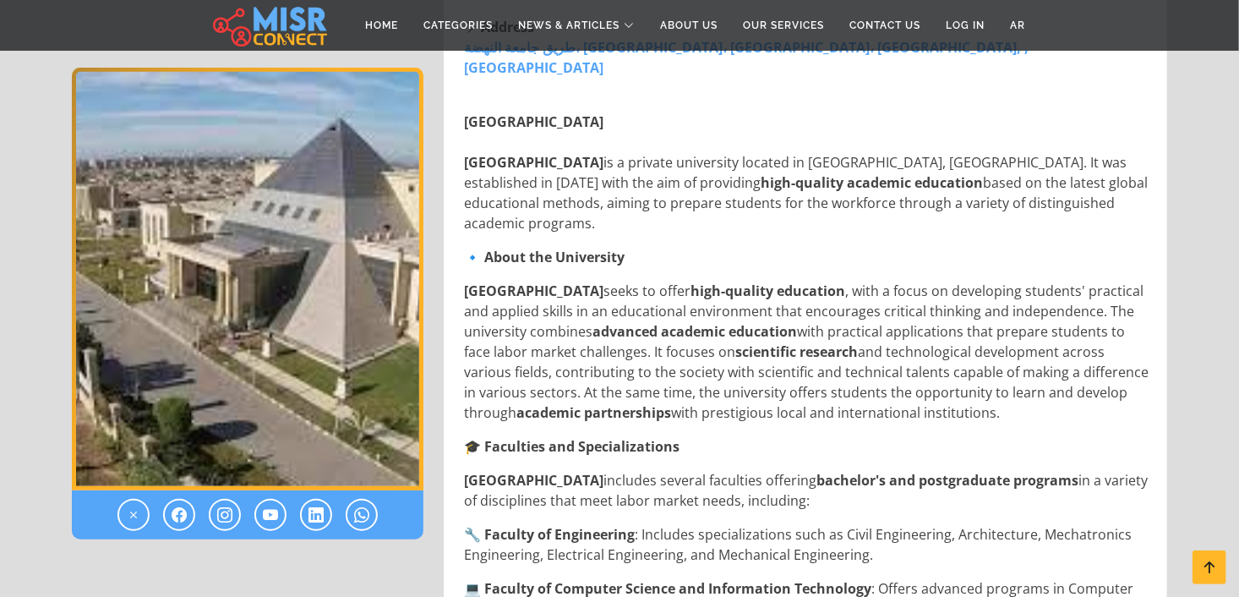
scroll to position [622, 0]
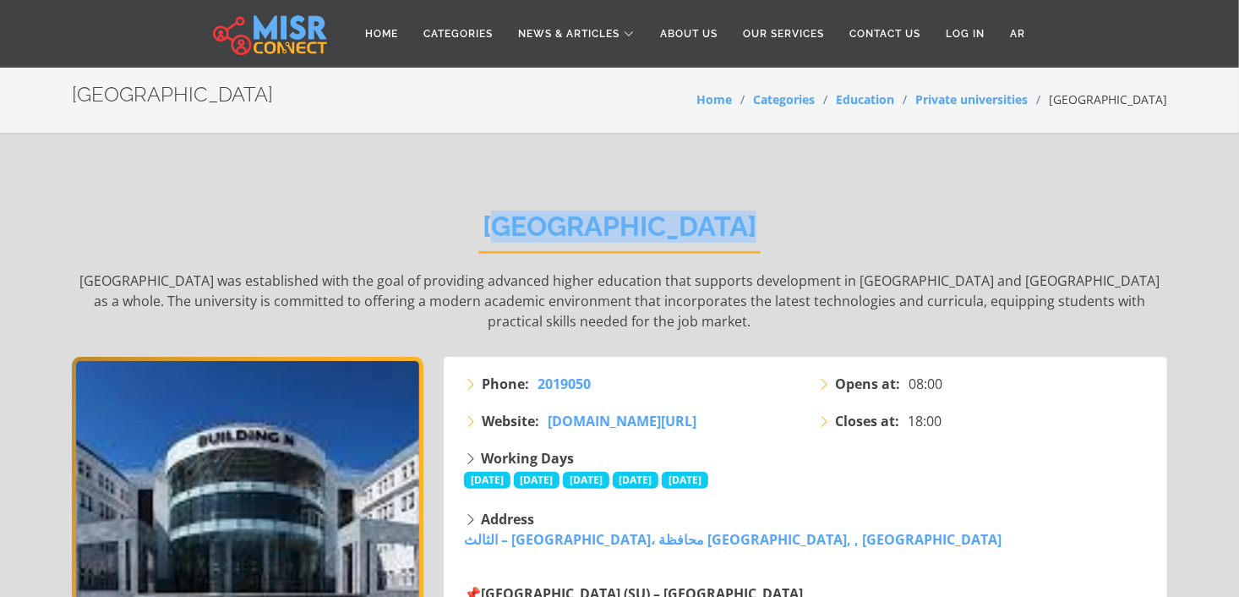
drag, startPoint x: 771, startPoint y: 230, endPoint x: 505, endPoint y: 234, distance: 266.2
click at [505, 234] on div "Sinai University Sinai University was established with the goal of providing ad…" at bounding box center [619, 271] width 1095 height 172
copy h2 "Sinai University"
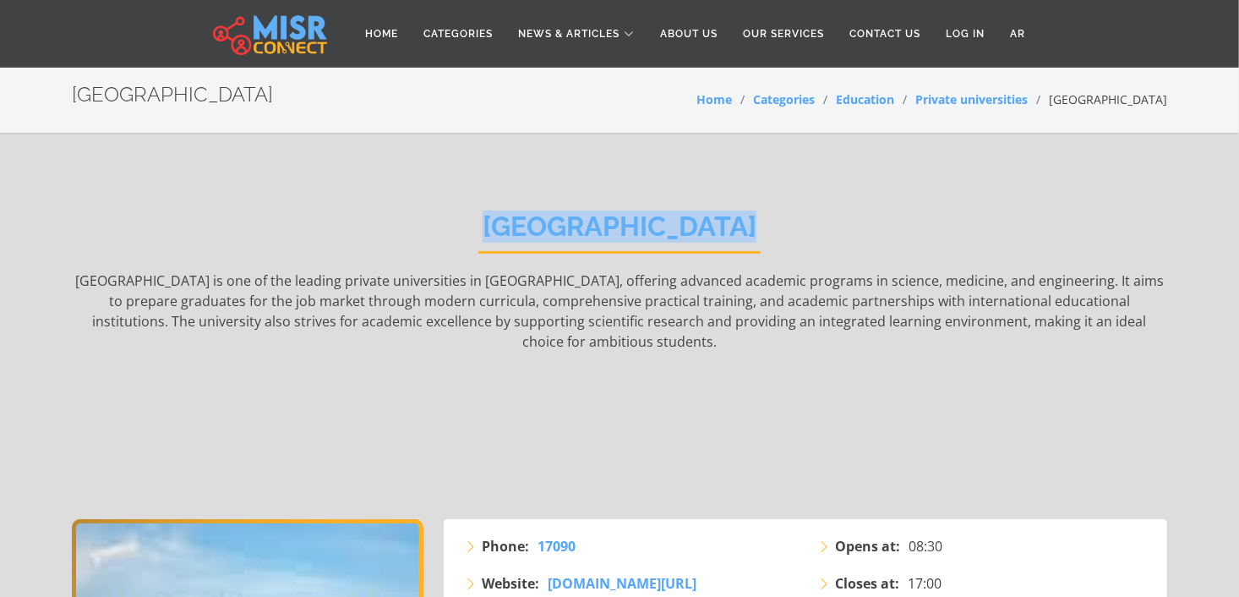
drag, startPoint x: 757, startPoint y: 217, endPoint x: 491, endPoint y: 222, distance: 266.3
click at [491, 222] on div "Sphinx University Sphinx University is one of the leading private universities …" at bounding box center [619, 352] width 1095 height 334
copy h2 "Sphinx University"
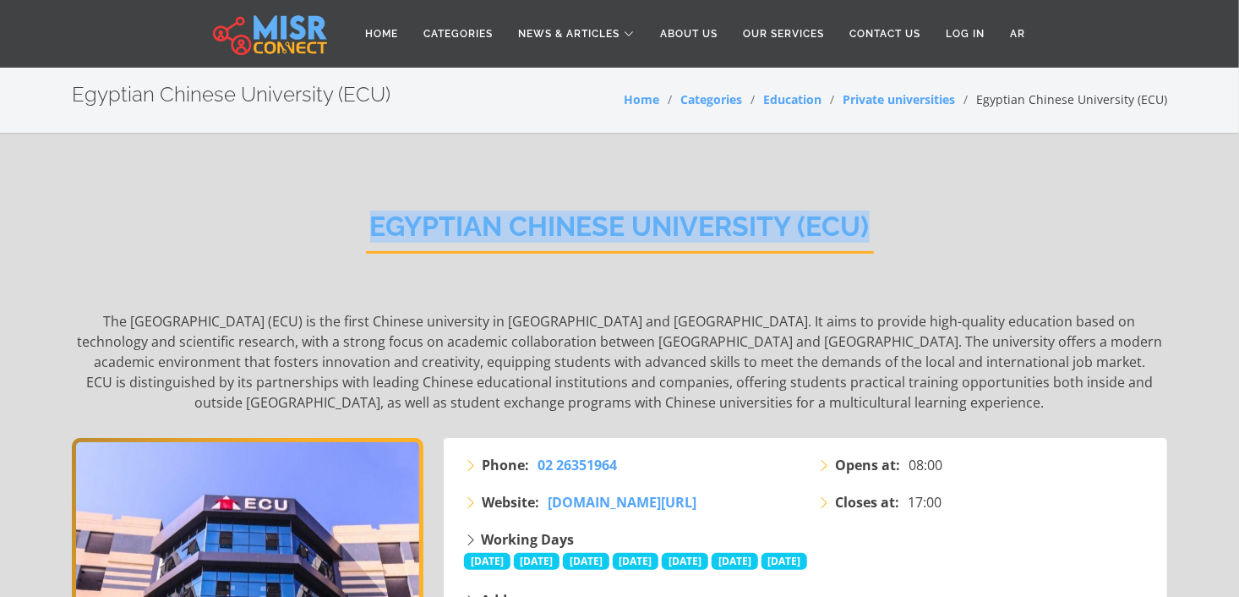
drag, startPoint x: 372, startPoint y: 224, endPoint x: 866, endPoint y: 249, distance: 495.0
click at [866, 249] on h2 "Egyptian Chinese University (ECU)" at bounding box center [620, 231] width 508 height 43
copy h2 "Egyptian Chinese University (ECU)"
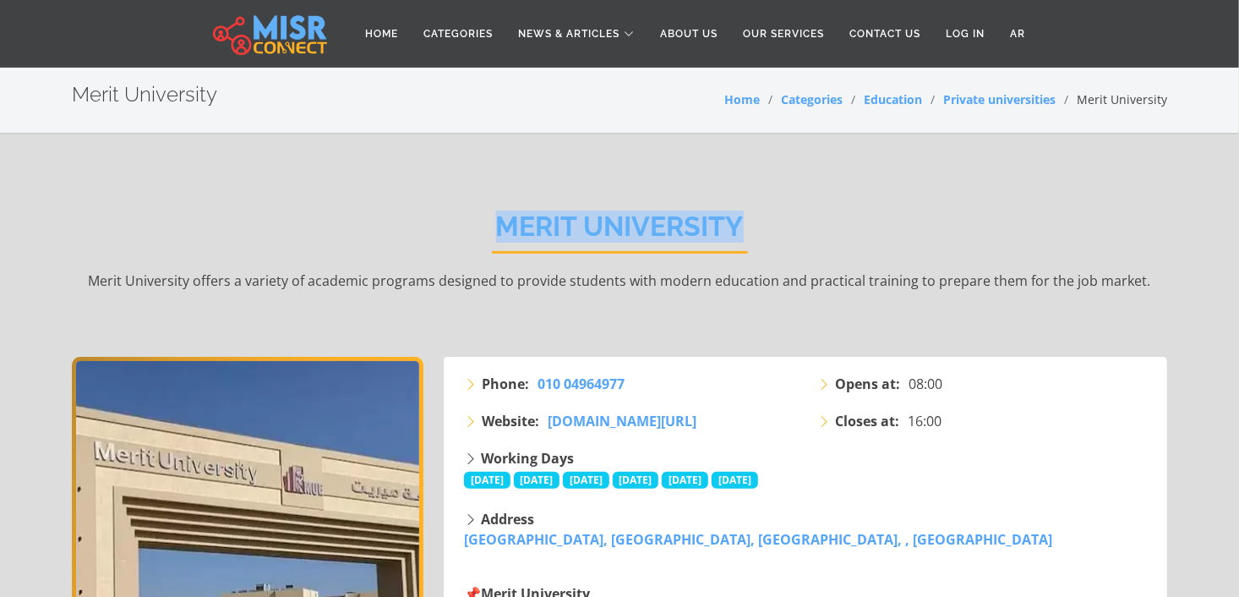
drag, startPoint x: 757, startPoint y: 222, endPoint x: 494, endPoint y: 226, distance: 262.8
click at [494, 226] on div "Merit University Merit University offers a variety of academic programs designe…" at bounding box center [619, 271] width 1095 height 172
copy h2 "Merit University"
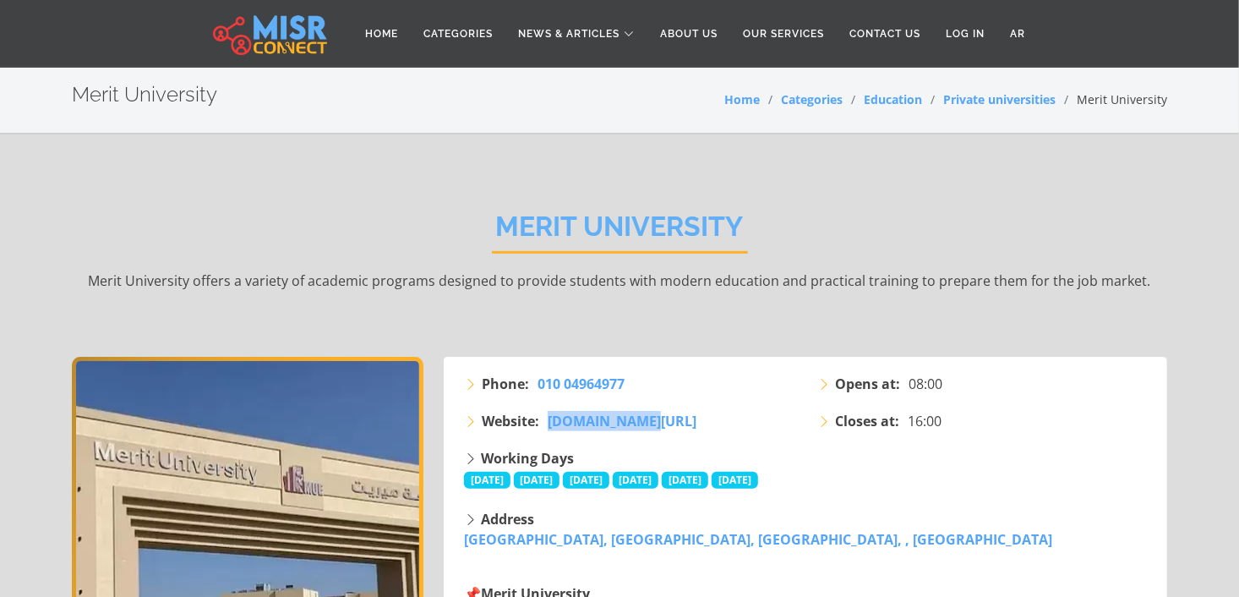
drag, startPoint x: 663, startPoint y: 430, endPoint x: 546, endPoint y: 426, distance: 117.5
click at [546, 426] on li "Website: merit.edu.eg/" at bounding box center [630, 421] width 333 height 20
drag, startPoint x: 546, startPoint y: 426, endPoint x: 682, endPoint y: 427, distance: 136.1
click at [687, 427] on li "Website: merit.edu.eg/" at bounding box center [630, 421] width 333 height 20
click at [663, 427] on li "Website: merit.edu.eg/" at bounding box center [630, 421] width 333 height 20
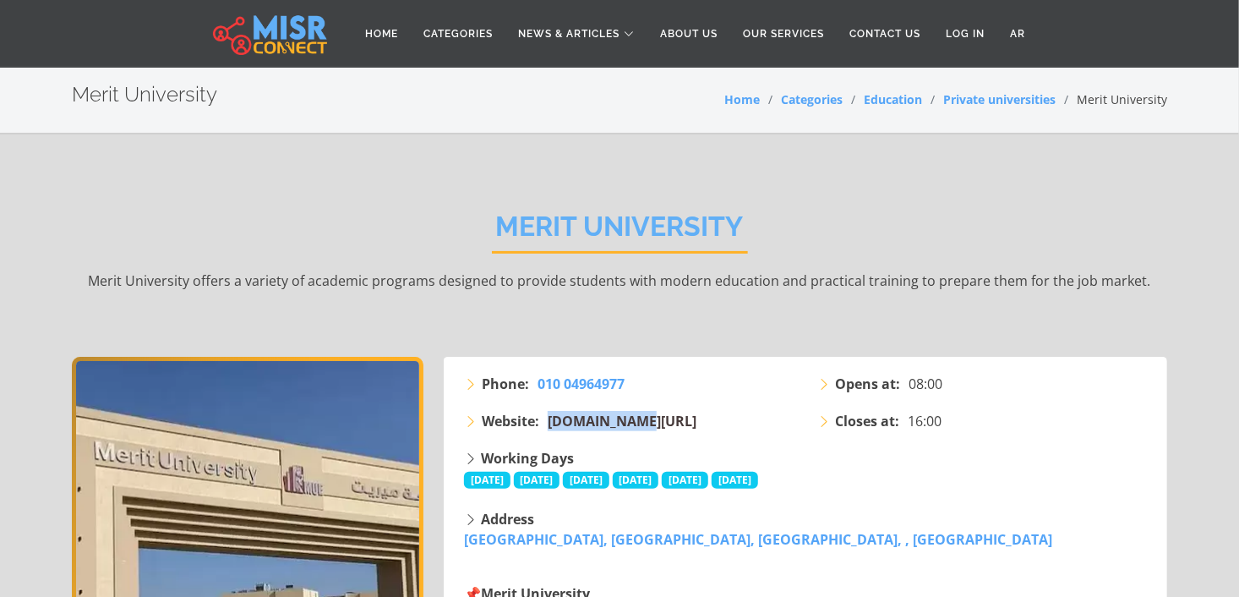
drag, startPoint x: 543, startPoint y: 420, endPoint x: 632, endPoint y: 421, distance: 89.6
click at [632, 421] on li "Website: merit.edu.eg/" at bounding box center [630, 421] width 333 height 20
copy li "merit.edu.eg"
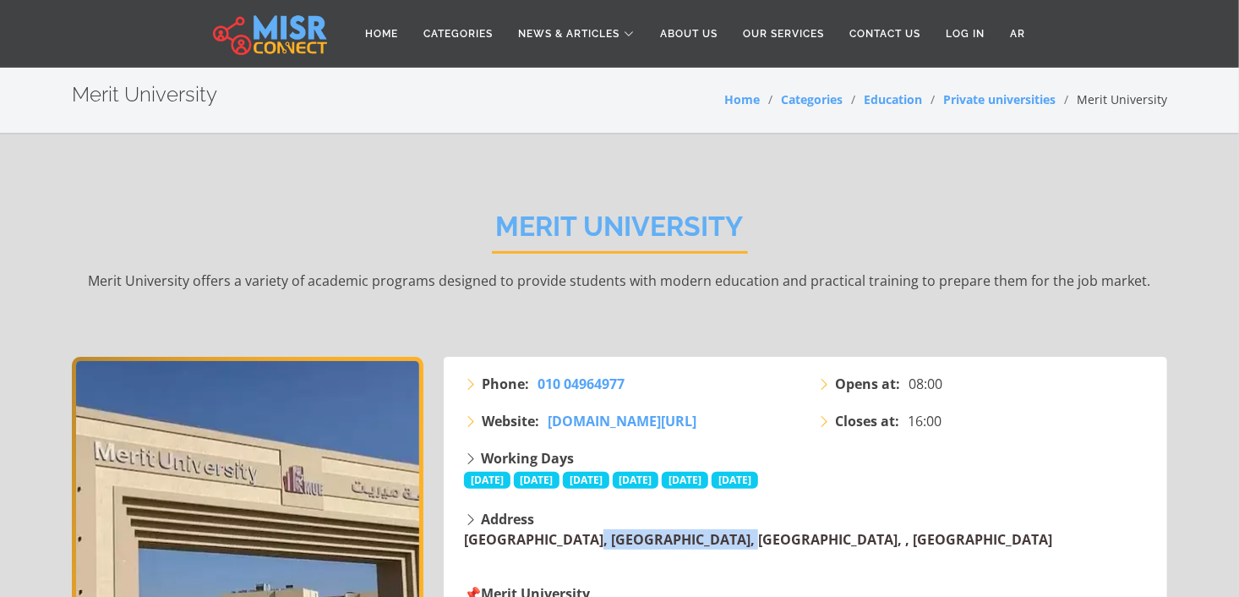
drag, startPoint x: 460, startPoint y: 538, endPoint x: 616, endPoint y: 536, distance: 156.4
click at [616, 536] on div "Address New Sohag City, Sohag, Egypt, , Sohag" at bounding box center [807, 529] width 707 height 41
copy link "New Sohag City, Sohag"
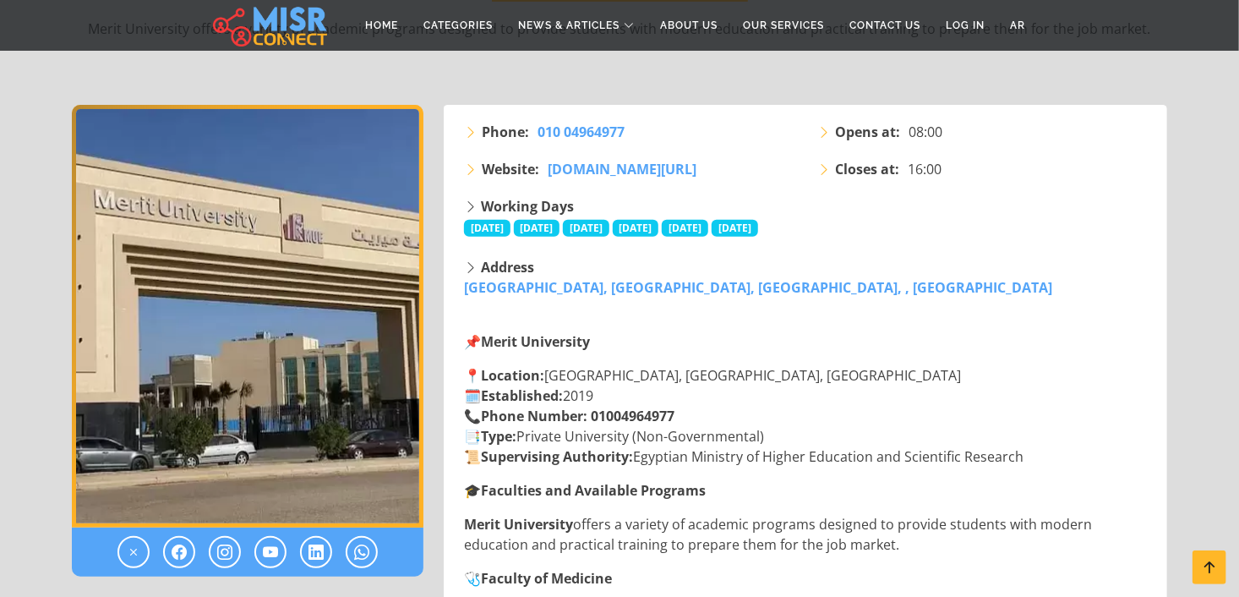
scroll to position [287, 0]
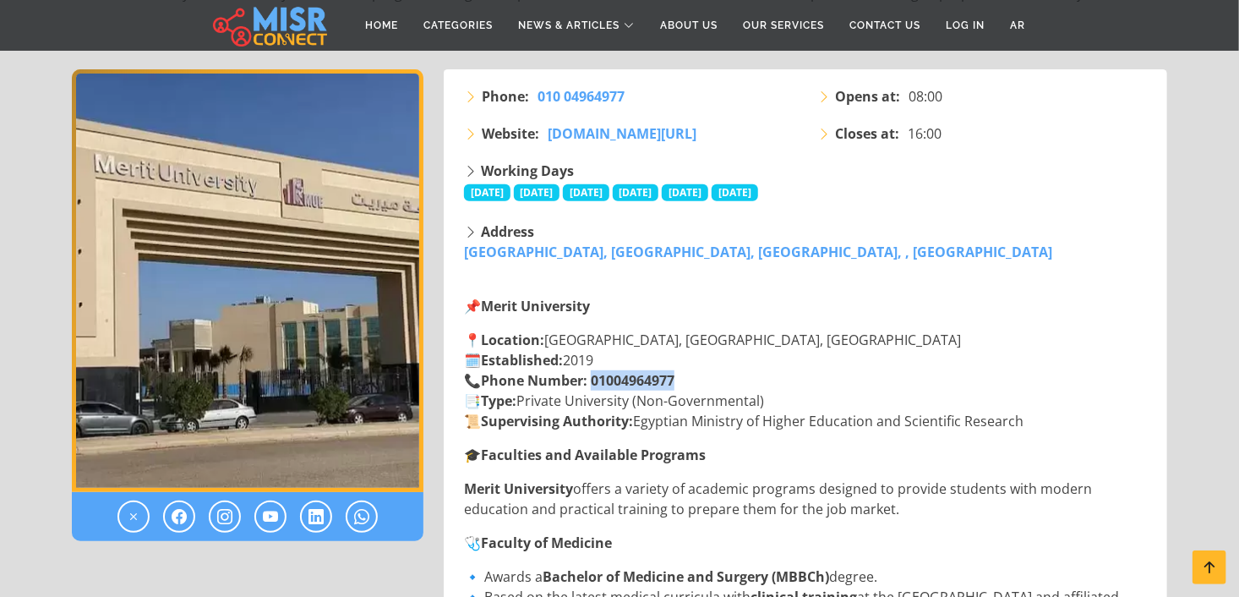
drag, startPoint x: 710, startPoint y: 375, endPoint x: 597, endPoint y: 387, distance: 113.0
click at [597, 387] on p "📍 Location: New Sohag City, Sohag, Egypt 🗓️ Established: 2019 📞 Phone Number: 0…" at bounding box center [807, 380] width 686 height 101
copy strong "01004964977"
click at [805, 340] on p "📍 Location: New Sohag City, Sohag, Egypt 🗓️ Established: 2019 📞 Phone Number: 0…" at bounding box center [807, 380] width 686 height 101
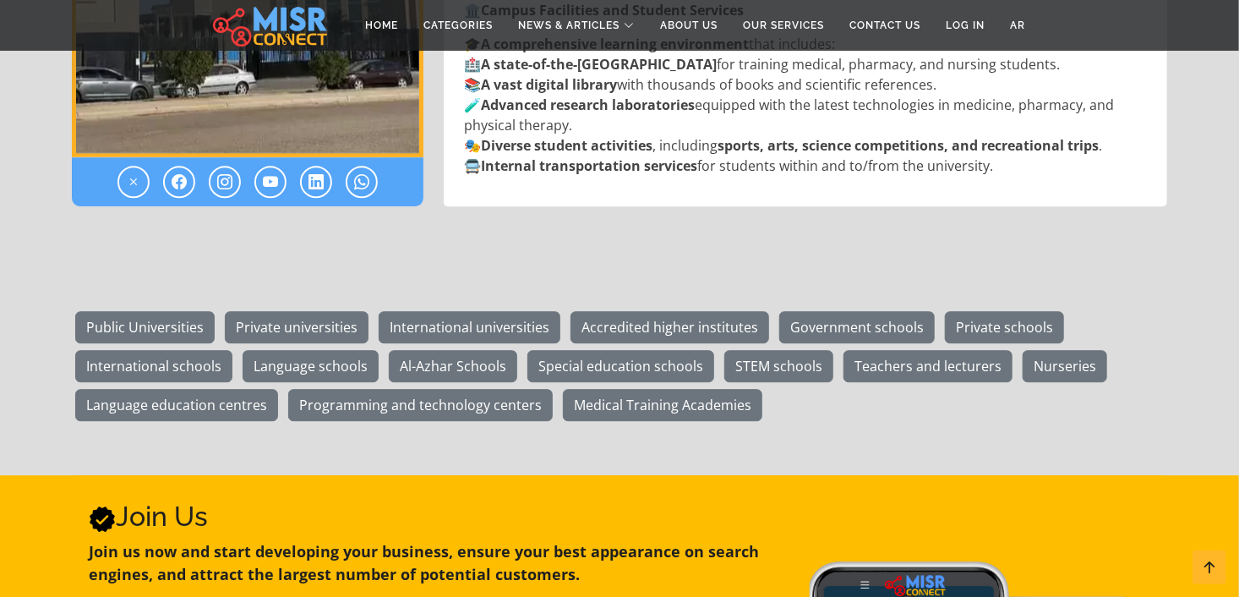
scroll to position [2048, 0]
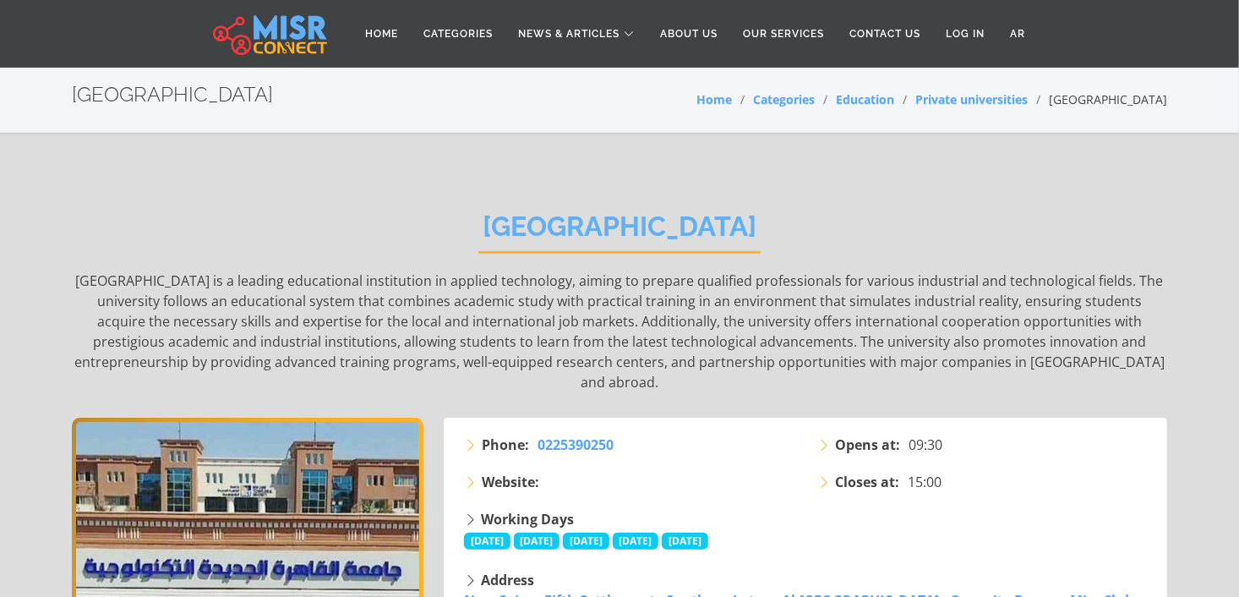
drag, startPoint x: 891, startPoint y: 227, endPoint x: 344, endPoint y: 221, distance: 546.8
click at [344, 221] on div "New Cairo Technological University New Cairo Technological University is a lead…" at bounding box center [619, 301] width 1095 height 232
copy h2 "New Cairo Technological University"
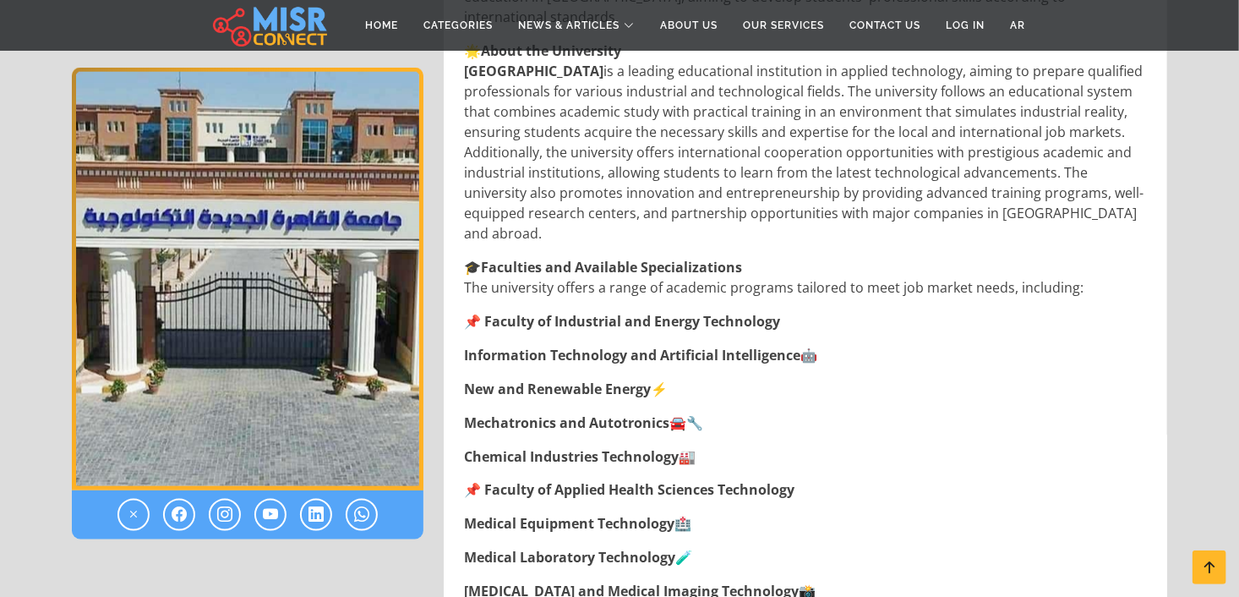
scroll to position [1091, 0]
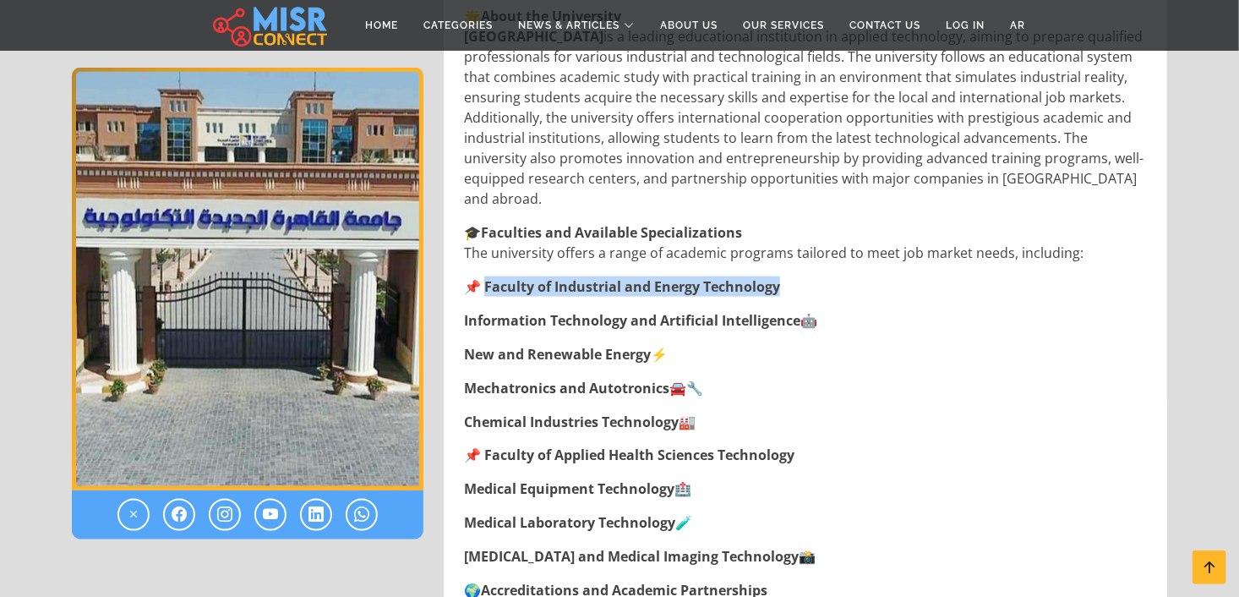
drag, startPoint x: 824, startPoint y: 229, endPoint x: 486, endPoint y: 230, distance: 338.0
click at [486, 276] on p "📌 Faculty of Industrial and Energy Technology" at bounding box center [807, 286] width 686 height 20
copy strong "aculty of Industrial and Energy Technology"
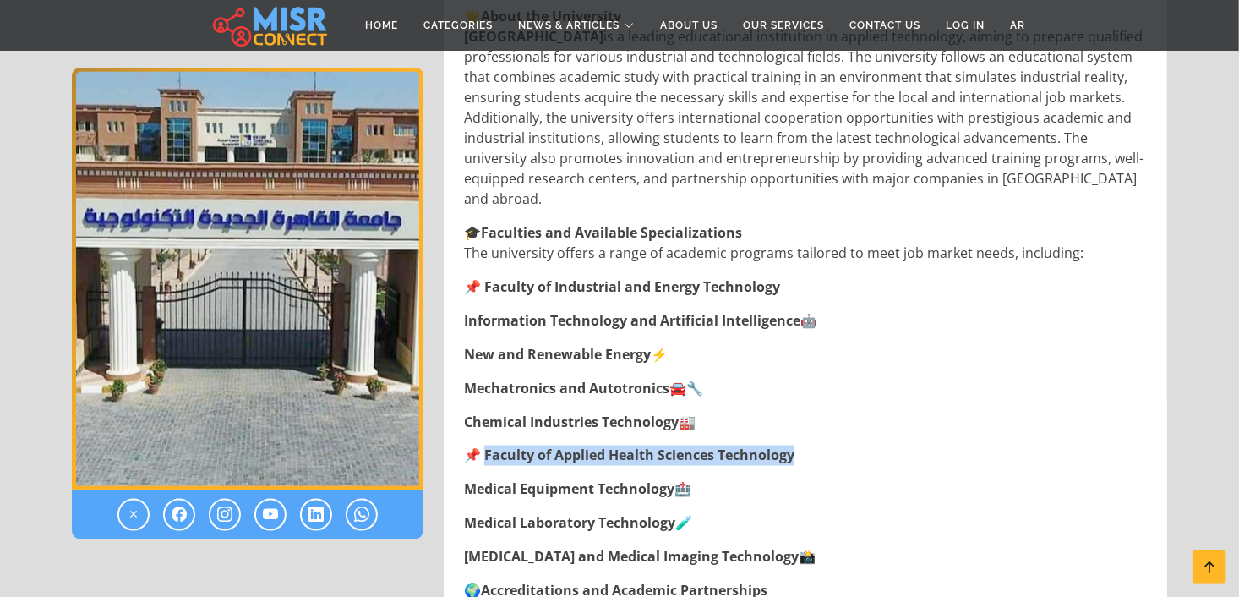
drag, startPoint x: 801, startPoint y: 398, endPoint x: 486, endPoint y: 398, distance: 315.2
click at [486, 445] on p "📌 Faculty of Applied Health Sciences Technology" at bounding box center [807, 455] width 686 height 20
copy strong "aculty of Applied Health Sciences Technology"
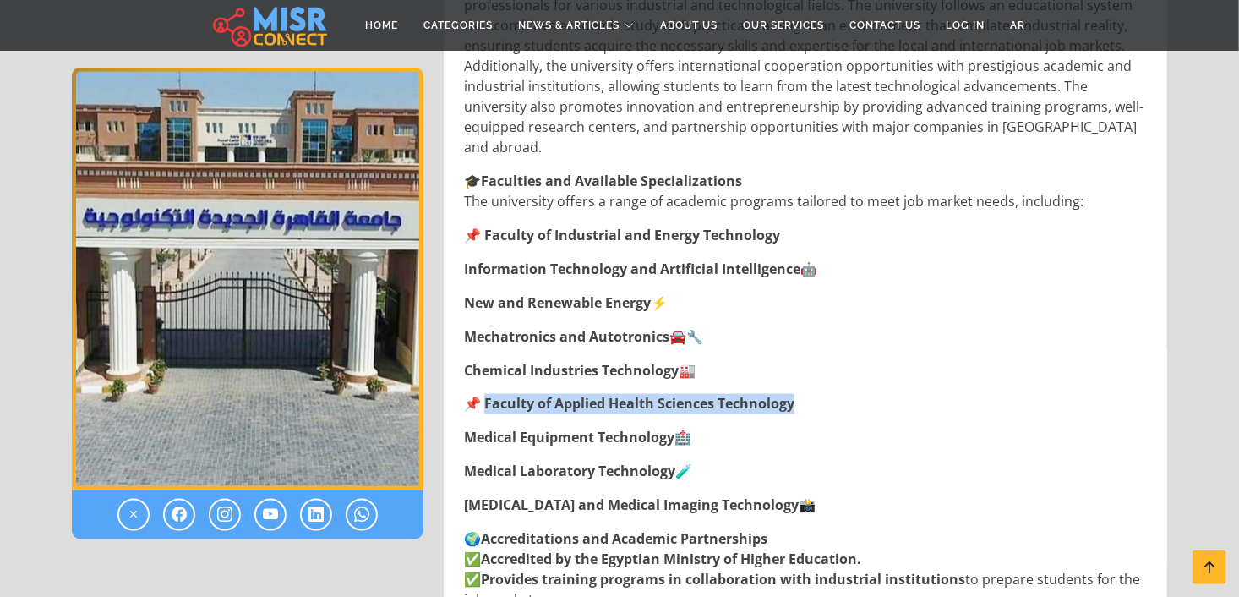
scroll to position [1139, 0]
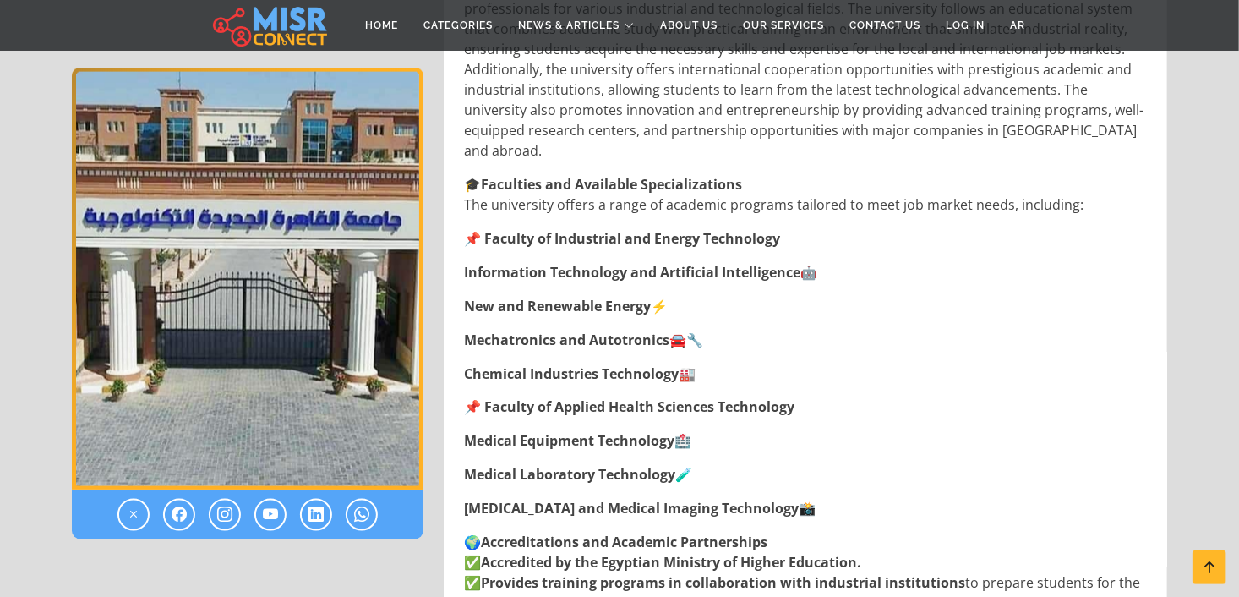
click at [789, 265] on div "New Cairo Technological University 📍 Location: Address: New Cairo - Fifth Settl…" at bounding box center [807, 255] width 686 height 1460
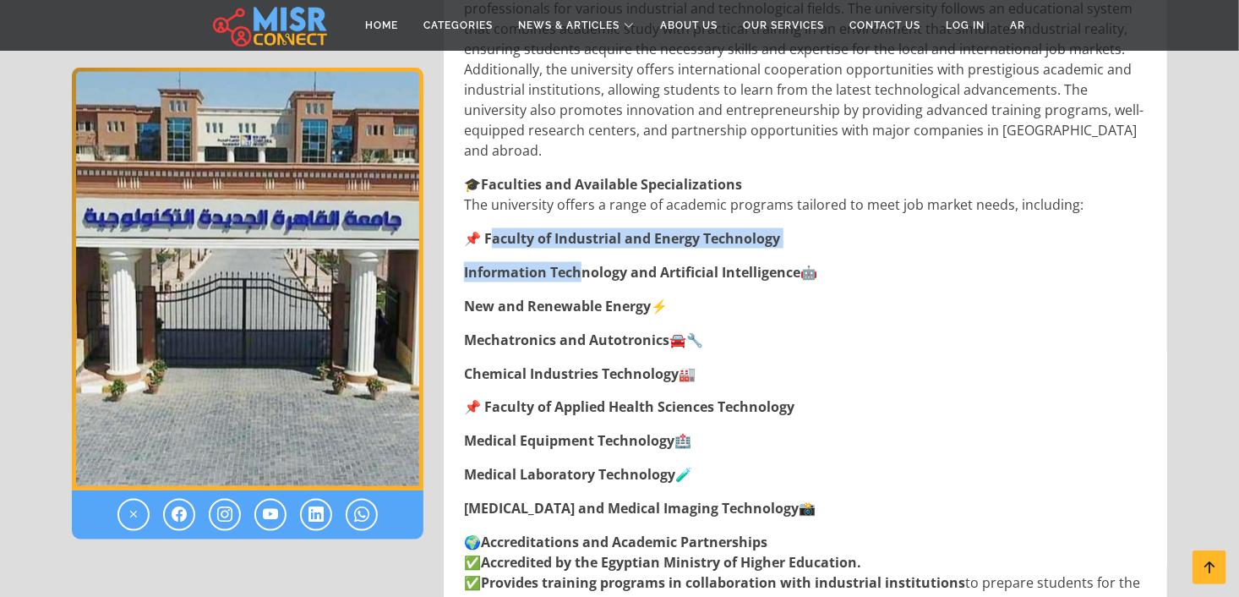
drag, startPoint x: 491, startPoint y: 176, endPoint x: 579, endPoint y: 200, distance: 91.2
click at [579, 200] on div "New Cairo Technological University 📍 Location: Address: New Cairo - Fifth Settl…" at bounding box center [807, 255] width 686 height 1460
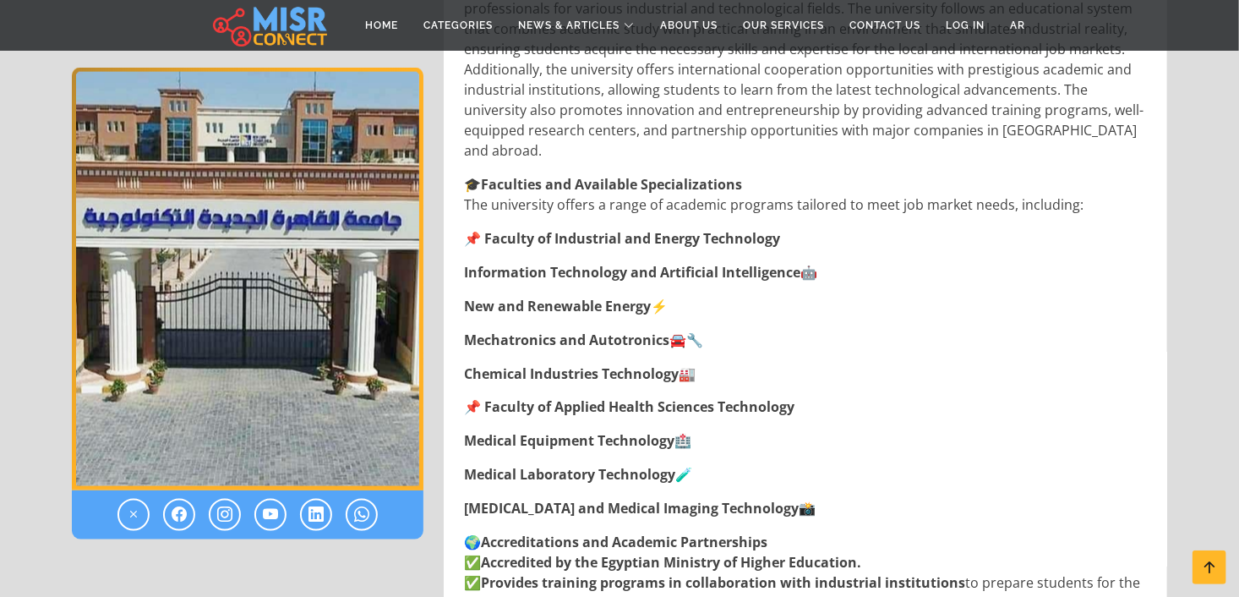
drag, startPoint x: 579, startPoint y: 200, endPoint x: 790, endPoint y: 286, distance: 228.2
click at [790, 330] on p "Mechatronics and Autotronics 🚘🔧" at bounding box center [807, 340] width 686 height 20
drag, startPoint x: 485, startPoint y: 177, endPoint x: 769, endPoint y: 445, distance: 389.8
click at [769, 445] on div "New Cairo Technological University 📍 Location: Address: New Cairo - Fifth Settl…" at bounding box center [807, 255] width 686 height 1460
copy div "aculty of Industrial and Energy Technology Information Technology and Artificia…"
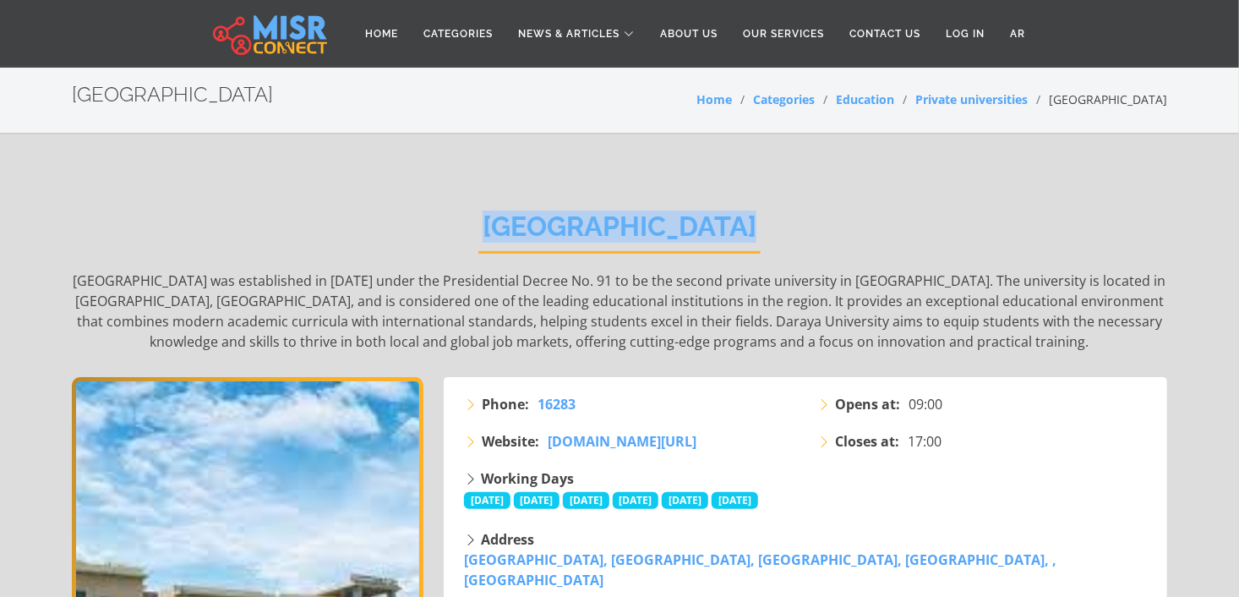
drag, startPoint x: 780, startPoint y: 228, endPoint x: 490, endPoint y: 226, distance: 289.9
click at [490, 226] on div "[GEOGRAPHIC_DATA] was established in [DATE] under the Presidential Decree No. 9…" at bounding box center [619, 281] width 1095 height 192
copy h2 "[GEOGRAPHIC_DATA]"
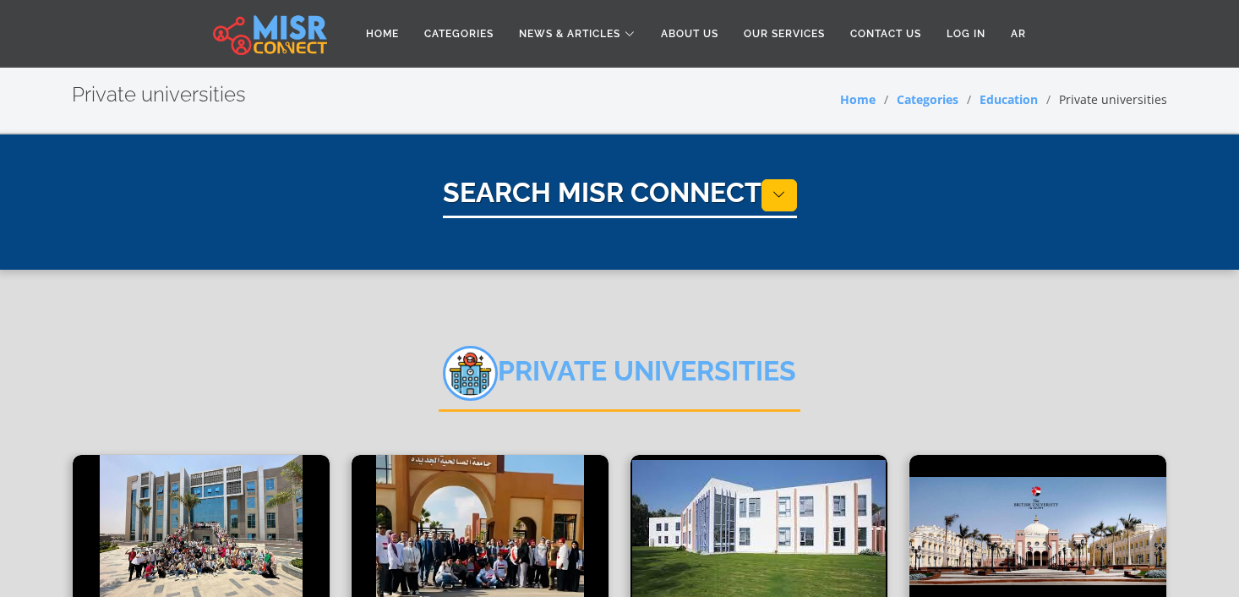
select select "*********"
select select "**********"
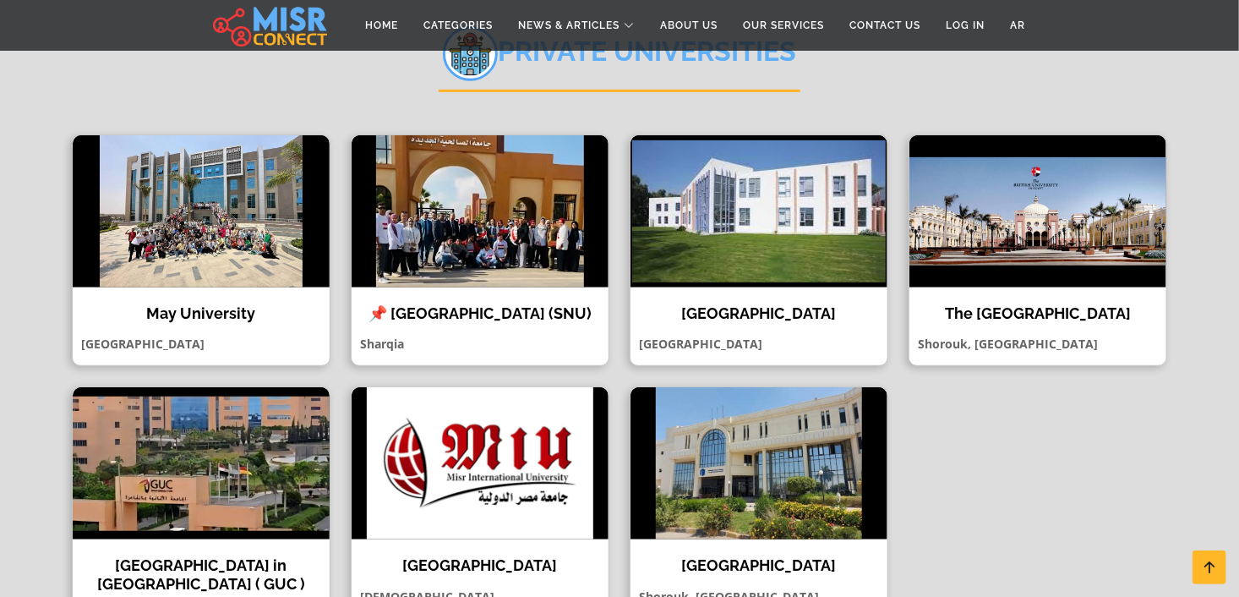
scroll to position [330, 0]
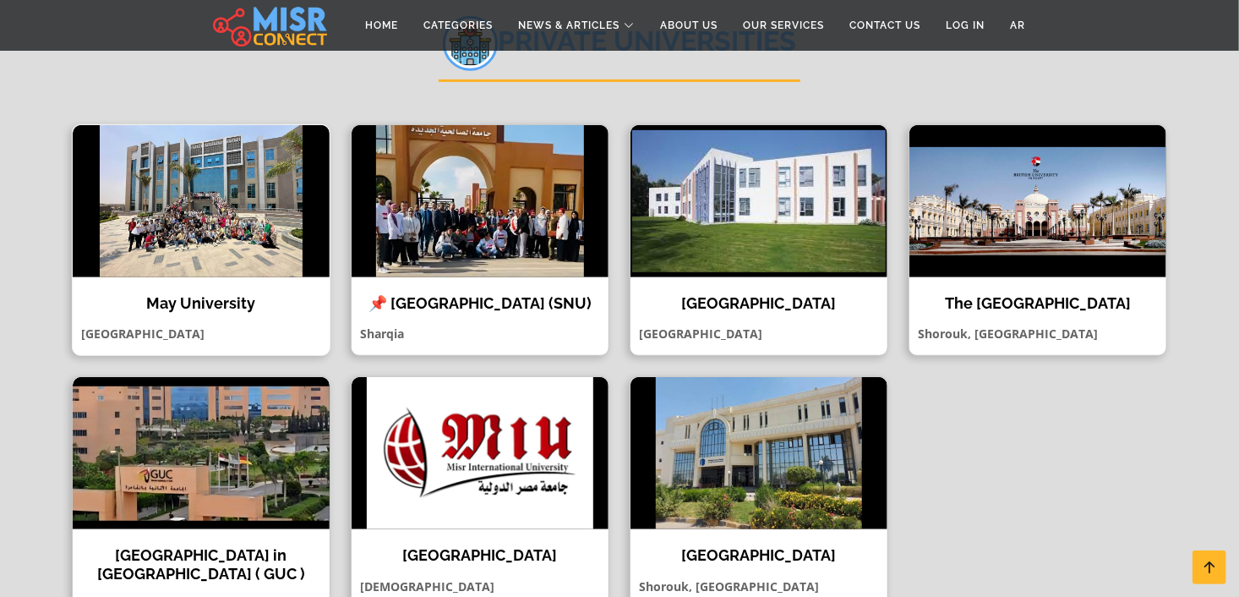
click at [215, 237] on img at bounding box center [201, 201] width 257 height 152
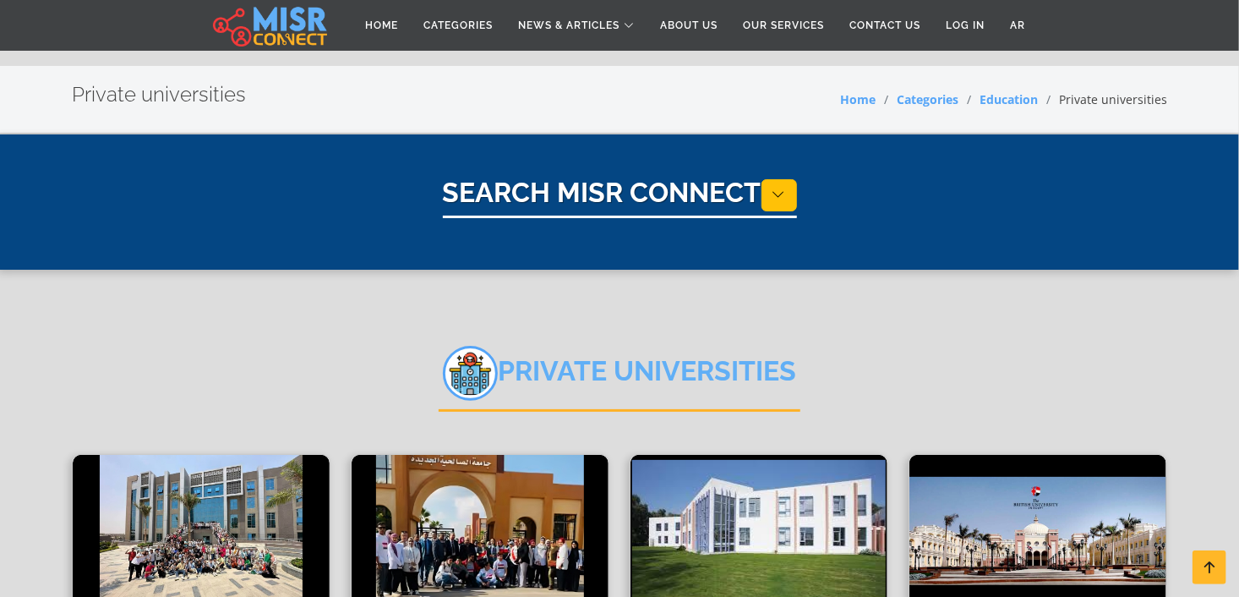
scroll to position [450, 0]
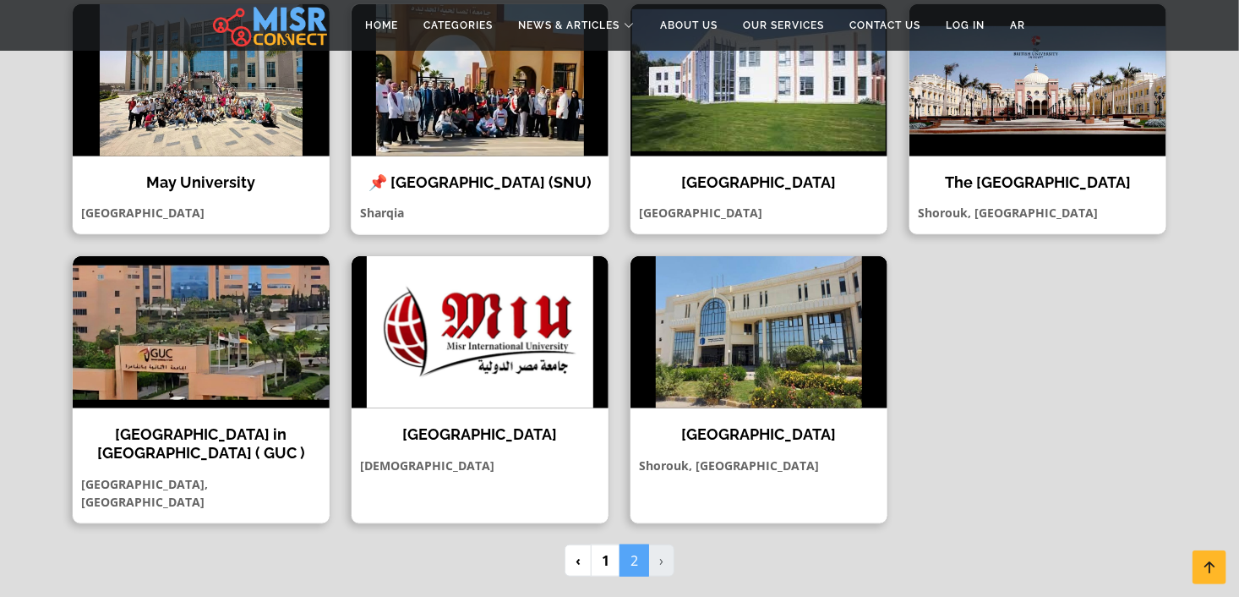
click at [464, 82] on img at bounding box center [480, 80] width 257 height 152
click at [724, 132] on img at bounding box center [758, 80] width 257 height 152
click at [183, 368] on img at bounding box center [201, 332] width 257 height 152
click at [520, 371] on img at bounding box center [480, 332] width 257 height 152
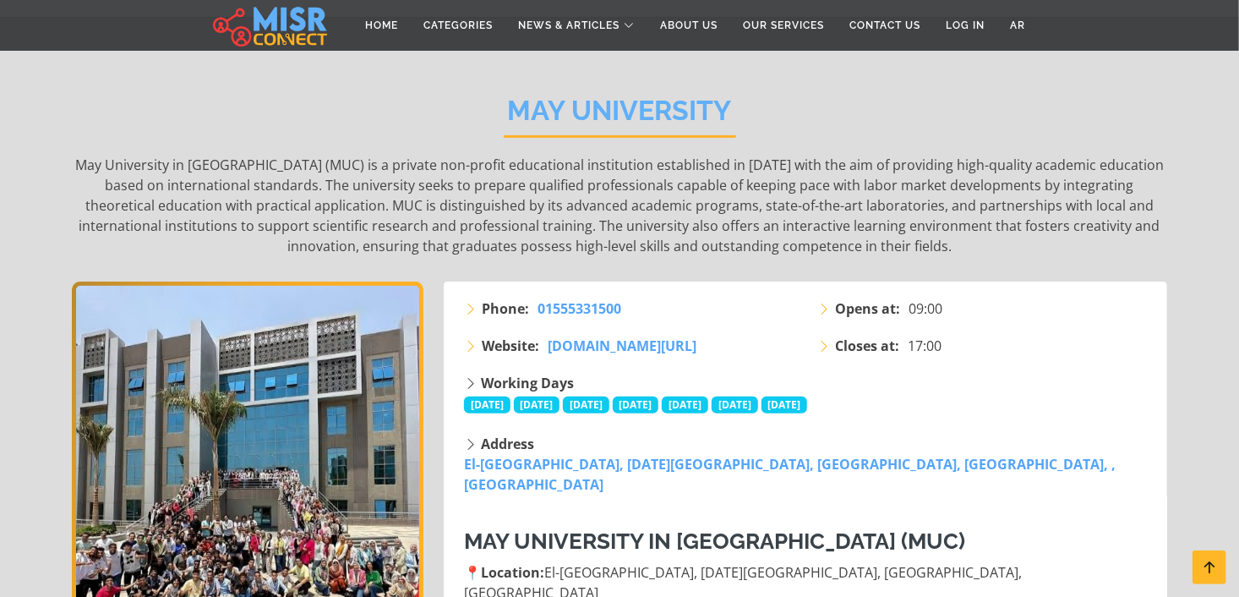
scroll to position [101, 0]
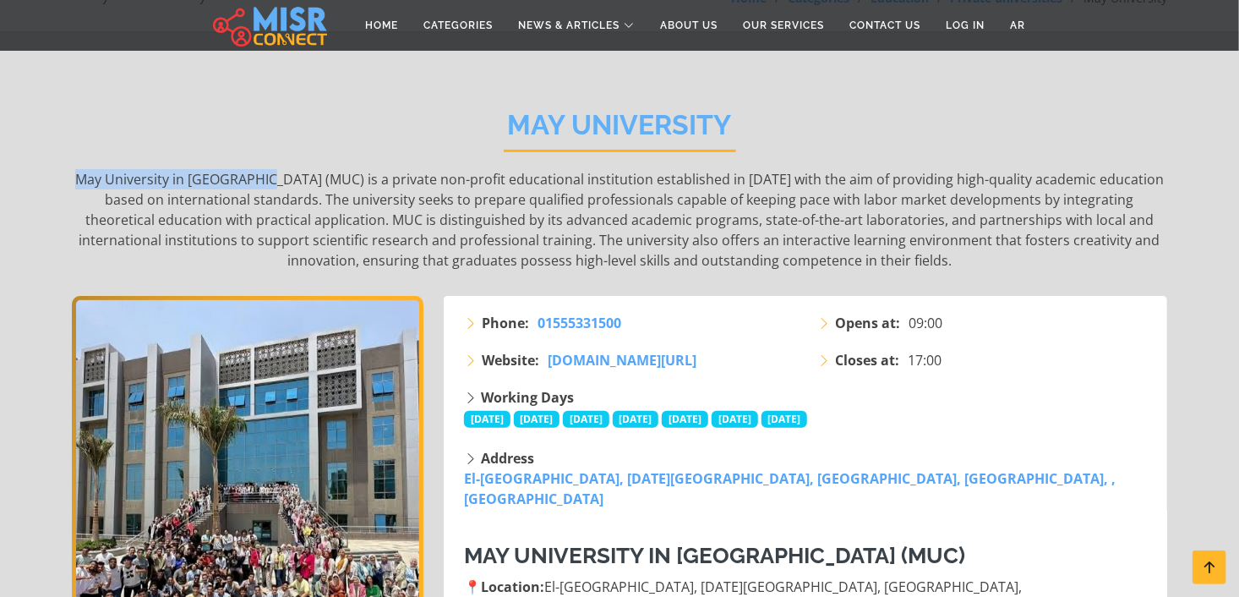
drag, startPoint x: 281, startPoint y: 176, endPoint x: 95, endPoint y: 174, distance: 186.8
click at [95, 174] on p "May University in Cairo (MUC) is a private non-profit educational institution e…" at bounding box center [619, 219] width 1095 height 101
copy p "May University in Cairo (MUC)"
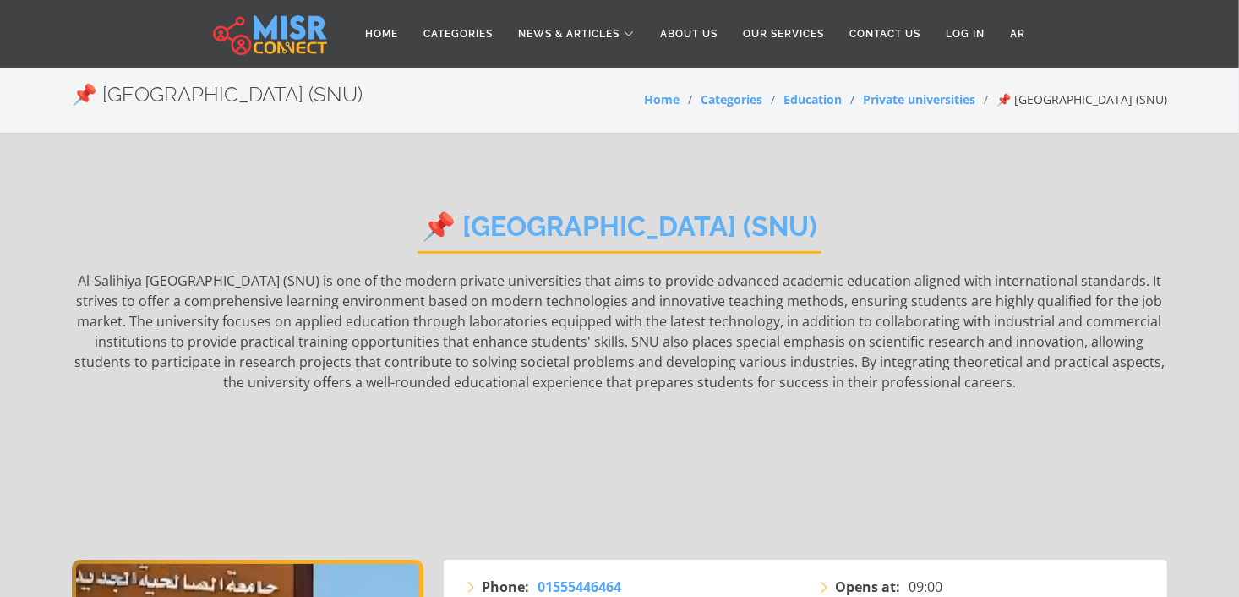
drag, startPoint x: 896, startPoint y: 222, endPoint x: 430, endPoint y: 218, distance: 465.7
click at [430, 218] on div "📌 [GEOGRAPHIC_DATA] (SNU) Al-[GEOGRAPHIC_DATA] (SNU) is one of the modern priva…" at bounding box center [619, 372] width 1095 height 374
click at [460, 468] on p "Al-Salihiya [GEOGRAPHIC_DATA] (SNU) is one of the modern private universities t…" at bounding box center [619, 402] width 1095 height 264
drag, startPoint x: 275, startPoint y: 279, endPoint x: 75, endPoint y: 281, distance: 199.5
click at [75, 281] on p "Al-Salihiya [GEOGRAPHIC_DATA] (SNU) is one of the modern private universities t…" at bounding box center [619, 402] width 1095 height 264
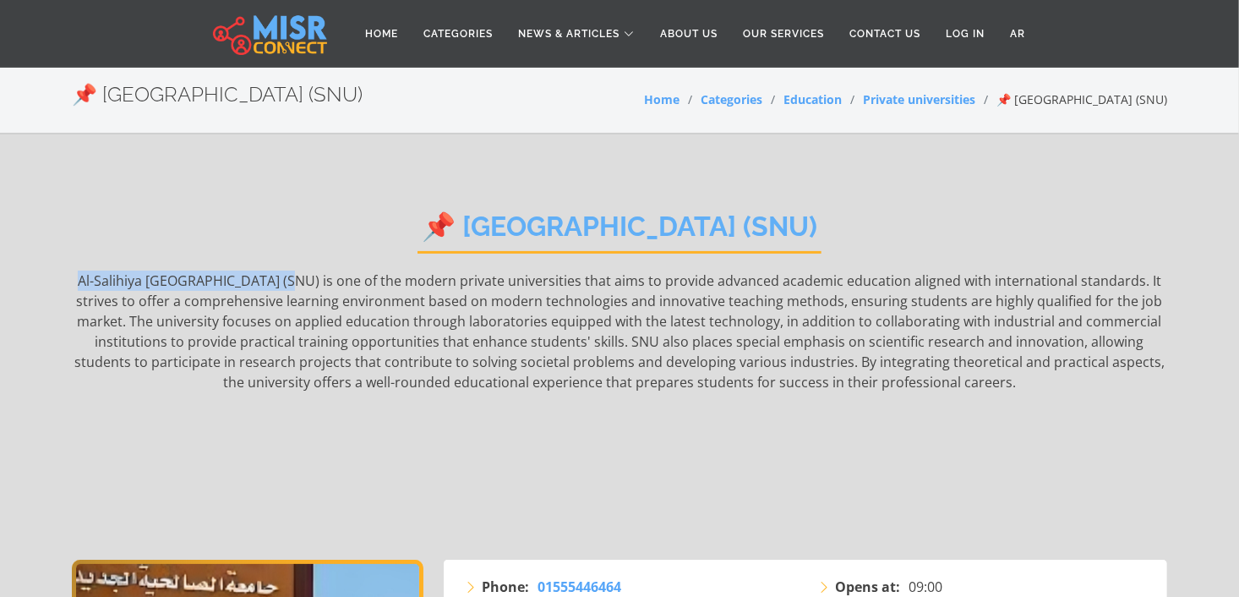
copy p "Al-Salihiya [GEOGRAPHIC_DATA] (SNU)"
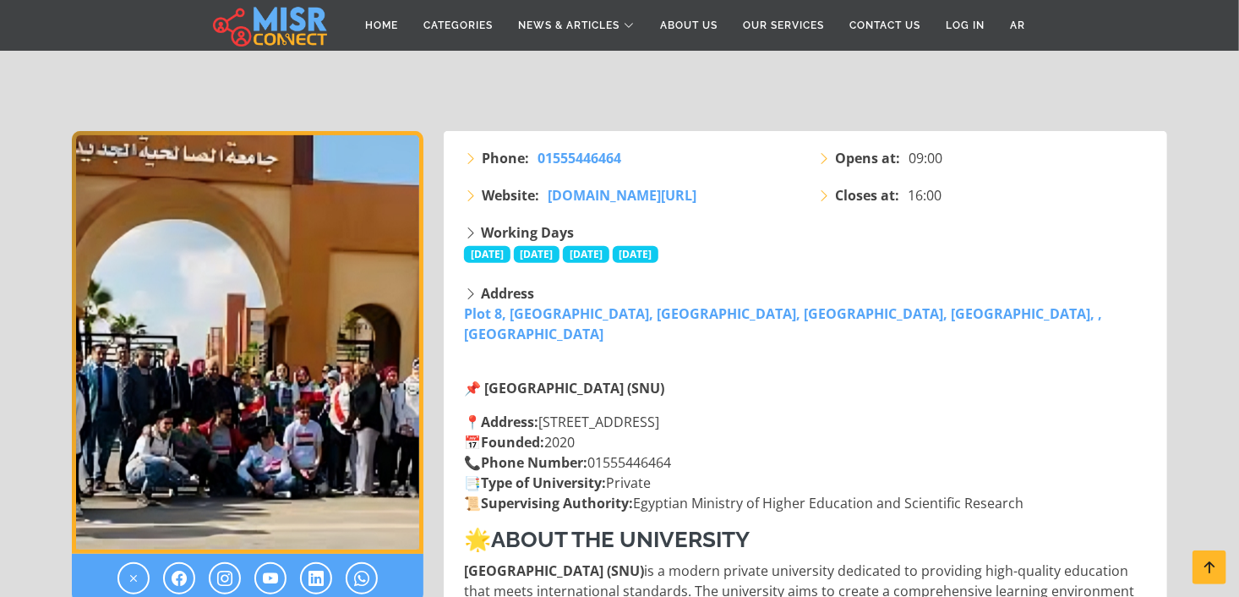
scroll to position [462, 0]
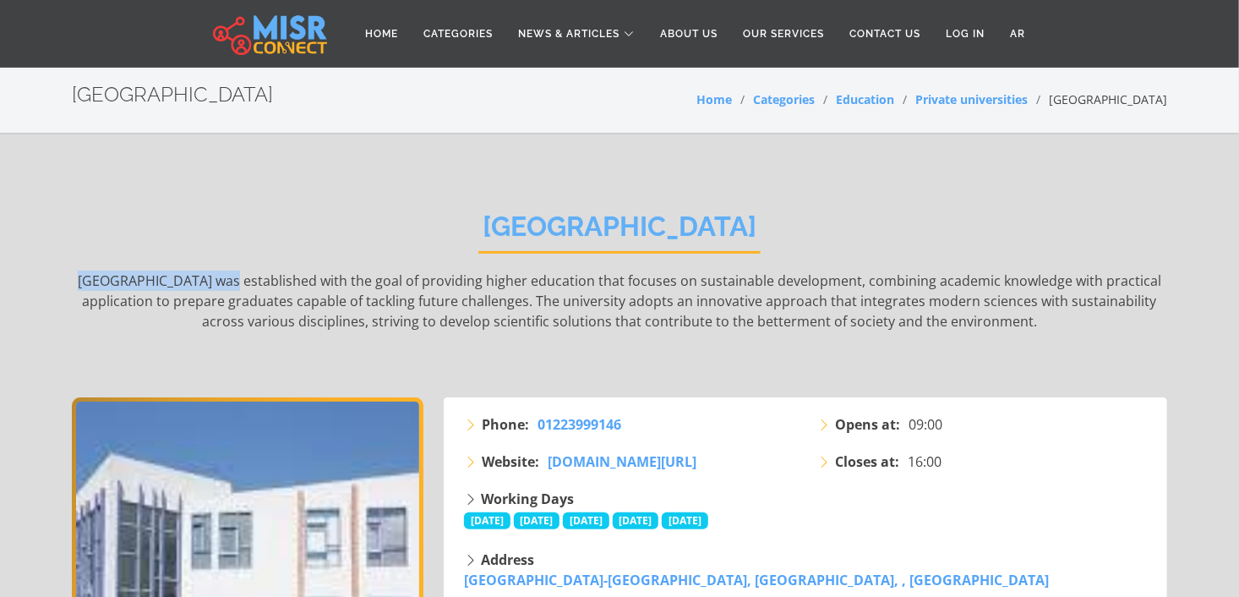
drag, startPoint x: 94, startPoint y: 278, endPoint x: 215, endPoint y: 277, distance: 120.9
click at [215, 277] on p "Heliopolis University was established with the goal of providing higher educati…" at bounding box center [619, 320] width 1095 height 101
drag, startPoint x: 545, startPoint y: 463, endPoint x: 614, endPoint y: 463, distance: 68.5
click at [614, 463] on li "Website: hu.edu.eg/ar/%D8%A7%D9%84%D8%B1%D8%A6%D9%8A%D8%B3%D9%8A%D8%A9/" at bounding box center [630, 461] width 333 height 20
copy span "hu.edu.eg"
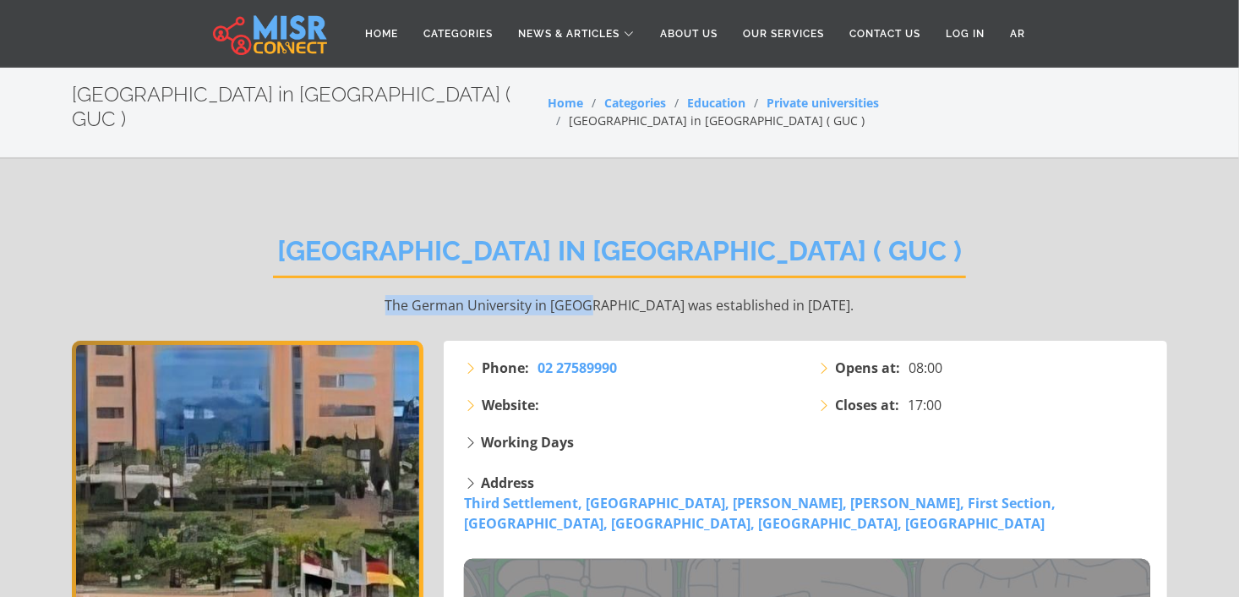
drag, startPoint x: 454, startPoint y: 280, endPoint x: 639, endPoint y: 281, distance: 185.1
click at [639, 295] on p "The German University in [GEOGRAPHIC_DATA] was established in [DATE]." at bounding box center [619, 305] width 1095 height 20
copy p "The [GEOGRAPHIC_DATA] in [GEOGRAPHIC_DATA]"
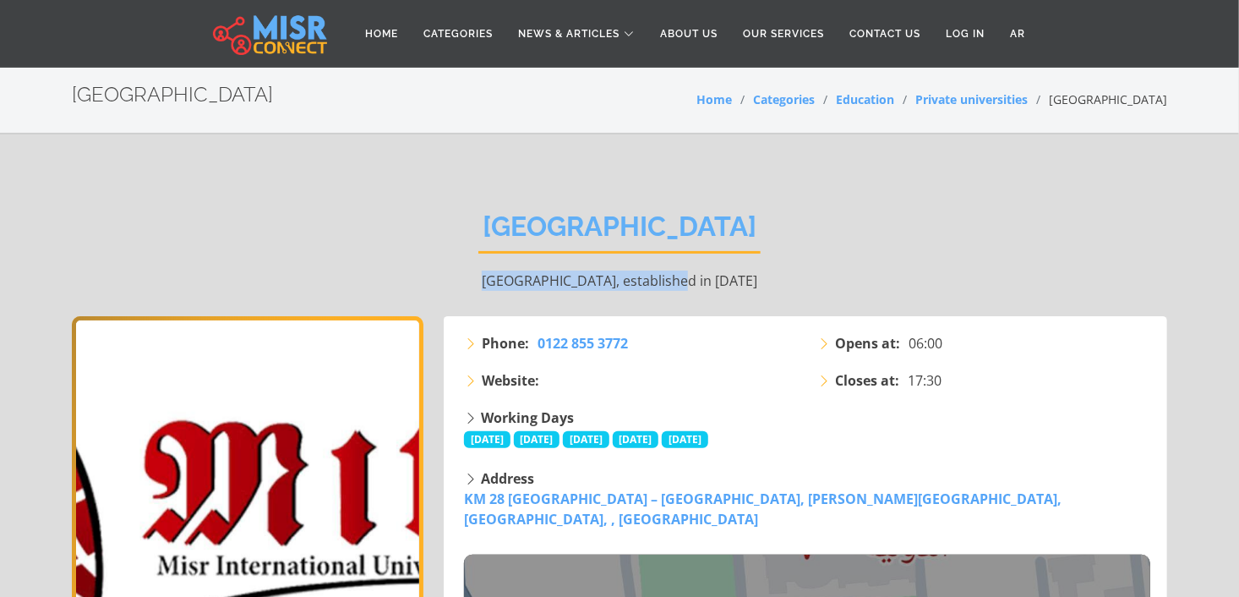
drag, startPoint x: 468, startPoint y: 277, endPoint x: 642, endPoint y: 271, distance: 174.2
click at [642, 271] on p "[GEOGRAPHIC_DATA], established in [DATE]" at bounding box center [619, 280] width 1095 height 20
copy p "[GEOGRAPHIC_DATA]"
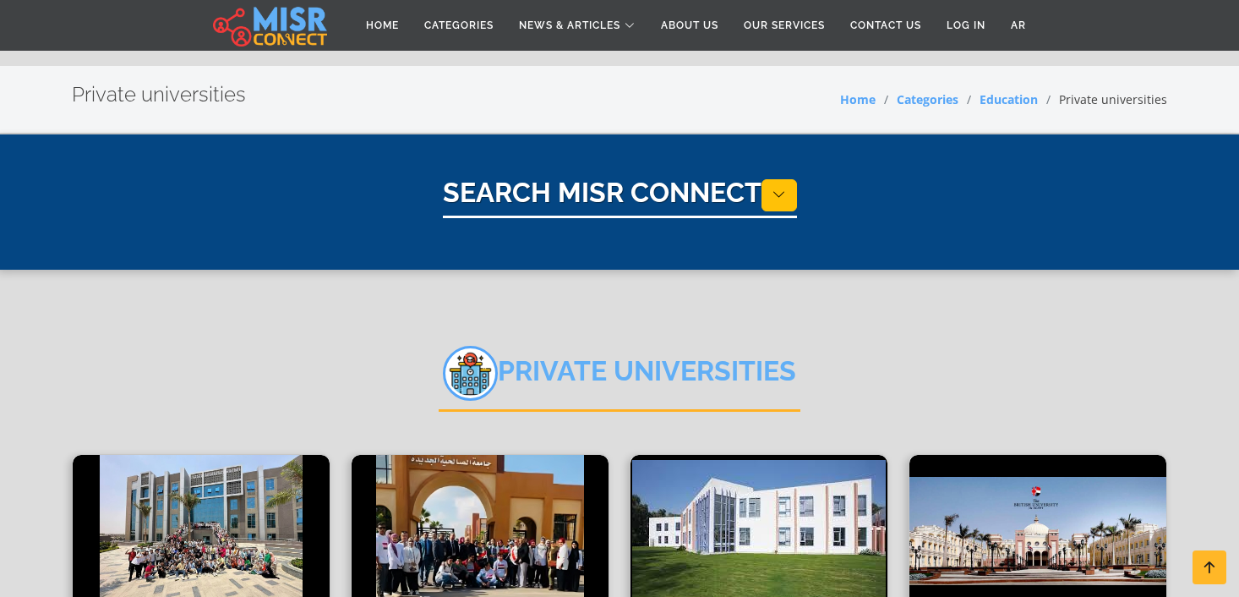
select select "*********"
select select "**********"
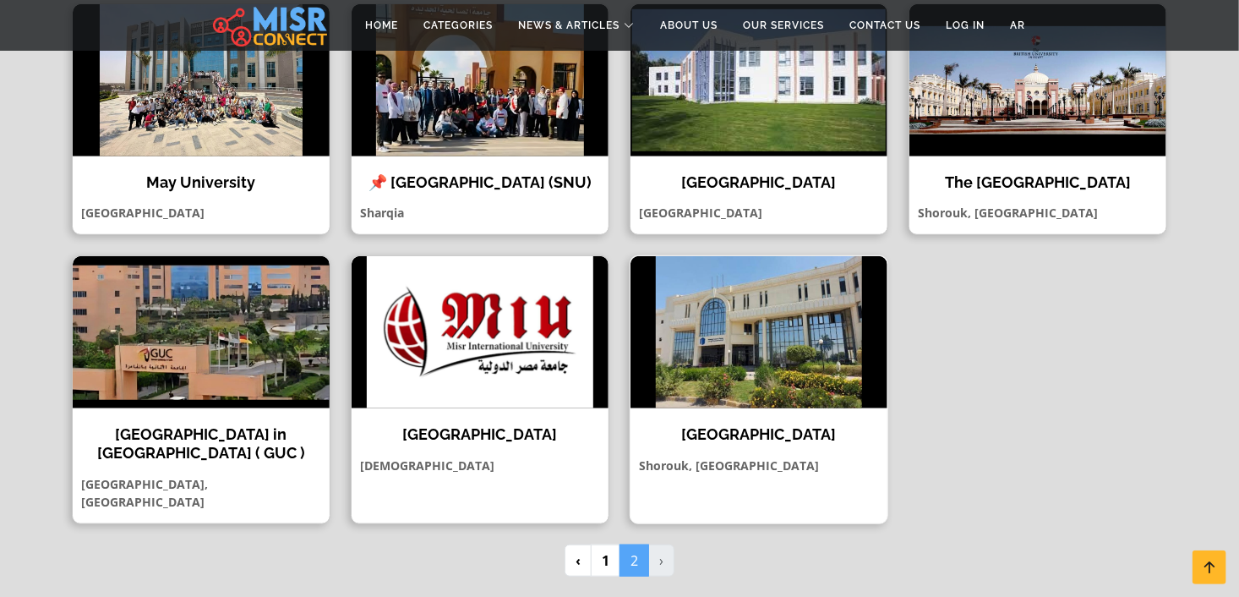
click at [809, 380] on img at bounding box center [758, 332] width 257 height 152
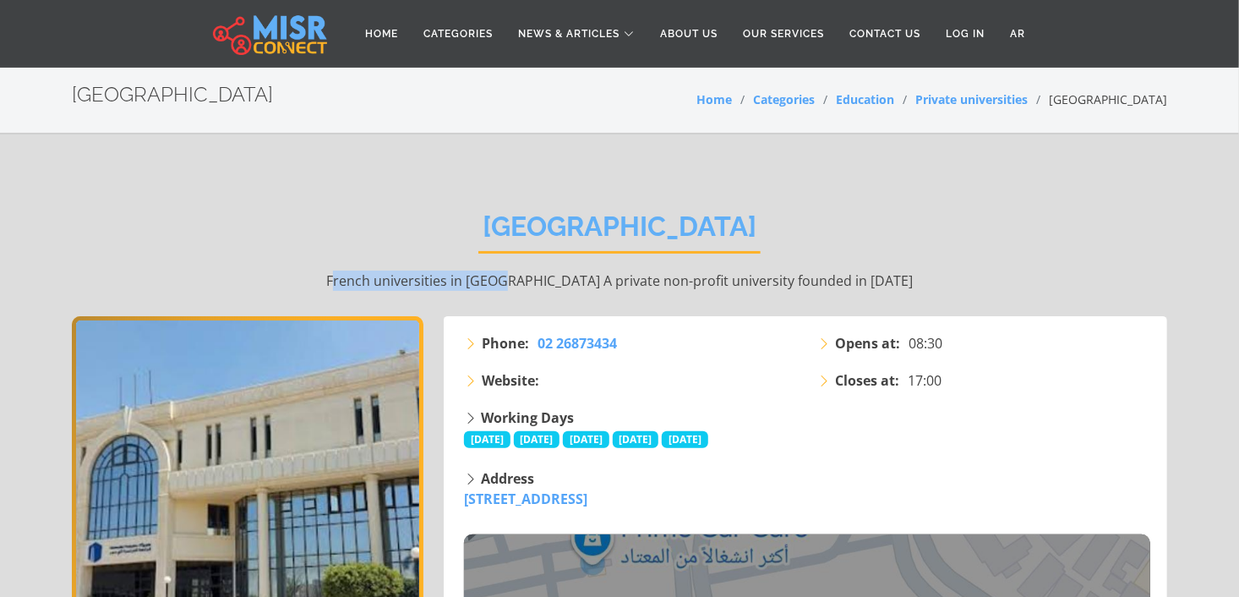
drag, startPoint x: 391, startPoint y: 286, endPoint x: 558, endPoint y: 285, distance: 166.5
click at [558, 285] on p "French universities in [GEOGRAPHIC_DATA] A private non-profit university founde…" at bounding box center [619, 280] width 1095 height 20
copy p "[PERSON_NAME] universities in [GEOGRAPHIC_DATA]"
click at [365, 290] on div "French University French universities in [GEOGRAPHIC_DATA] A private non-profit…" at bounding box center [619, 250] width 1095 height 131
drag, startPoint x: 374, startPoint y: 282, endPoint x: 559, endPoint y: 277, distance: 184.3
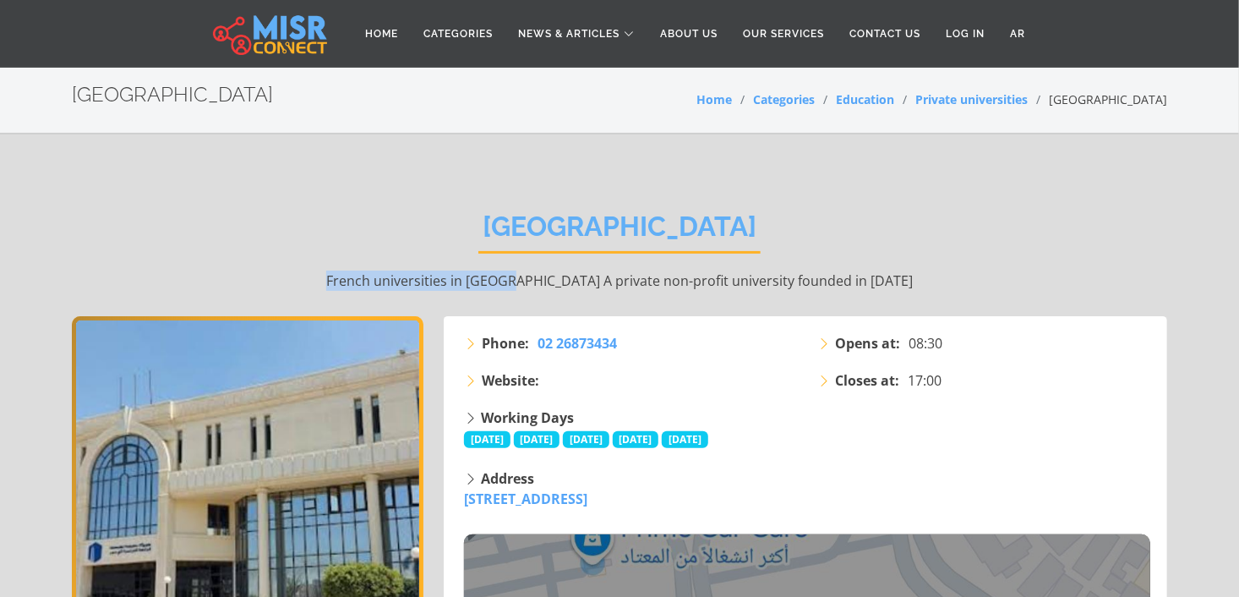
click at [559, 277] on p "French universities in [GEOGRAPHIC_DATA] A private non-profit university founde…" at bounding box center [619, 280] width 1095 height 20
copy p "French universities in [GEOGRAPHIC_DATA]"
click at [765, 226] on div "French University French universities in [GEOGRAPHIC_DATA] A private non-profit…" at bounding box center [619, 250] width 1095 height 131
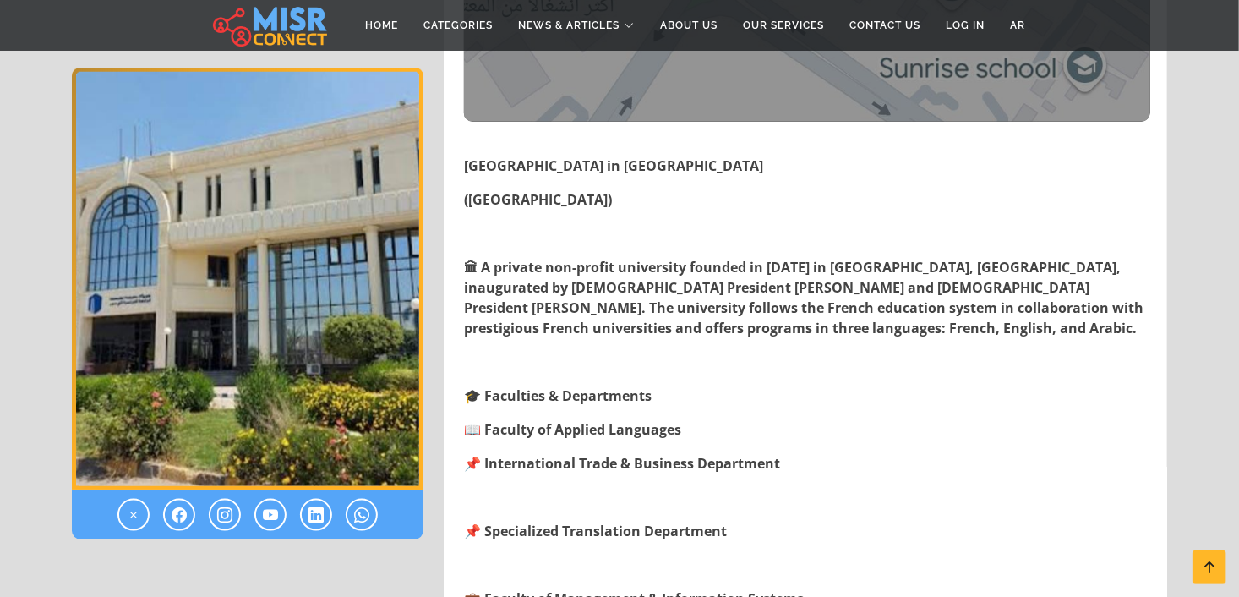
scroll to position [700, 0]
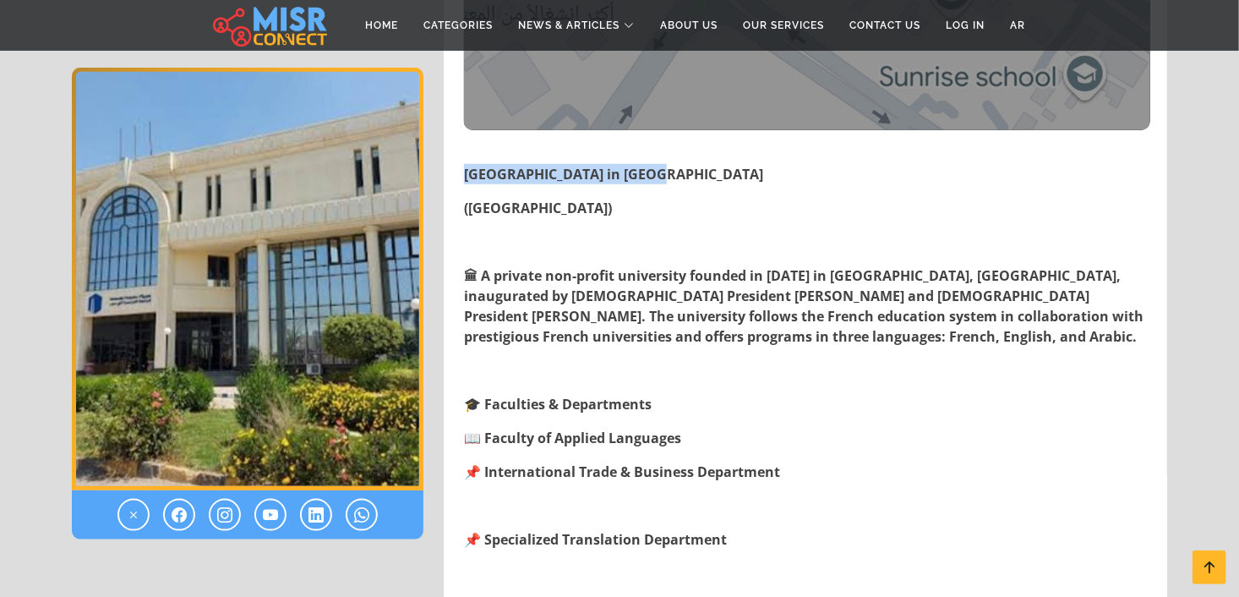
drag, startPoint x: 645, startPoint y: 177, endPoint x: 466, endPoint y: 167, distance: 178.6
click at [466, 167] on p "French University in Egypt" at bounding box center [807, 174] width 686 height 20
copy strong "French University in Egypt"
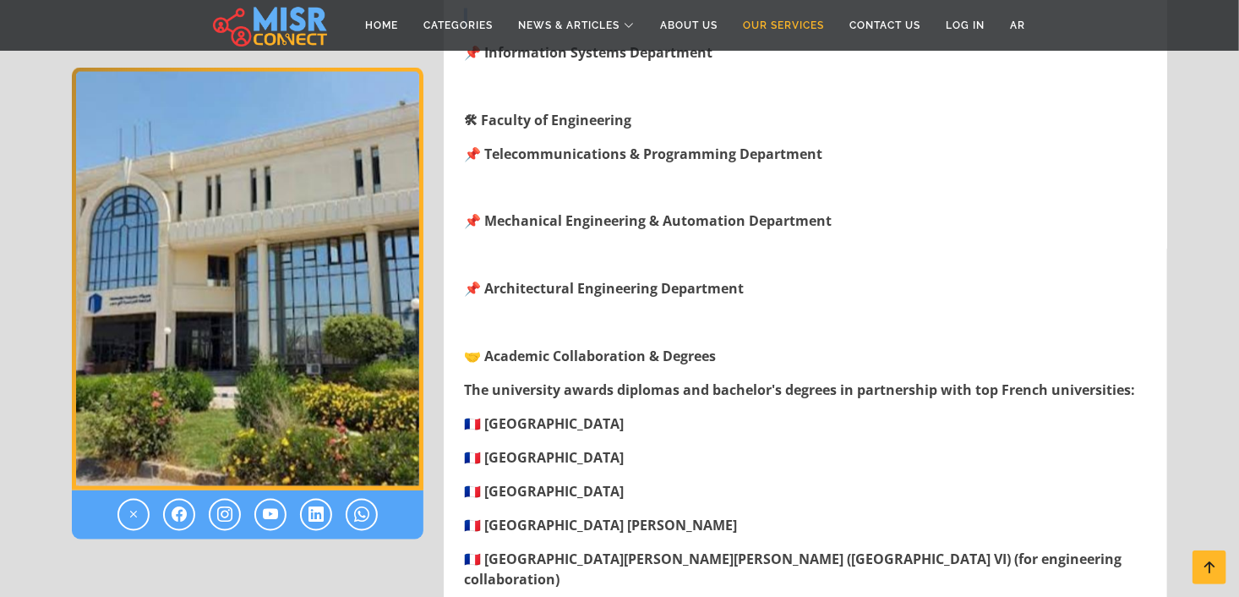
scroll to position [1285, 0]
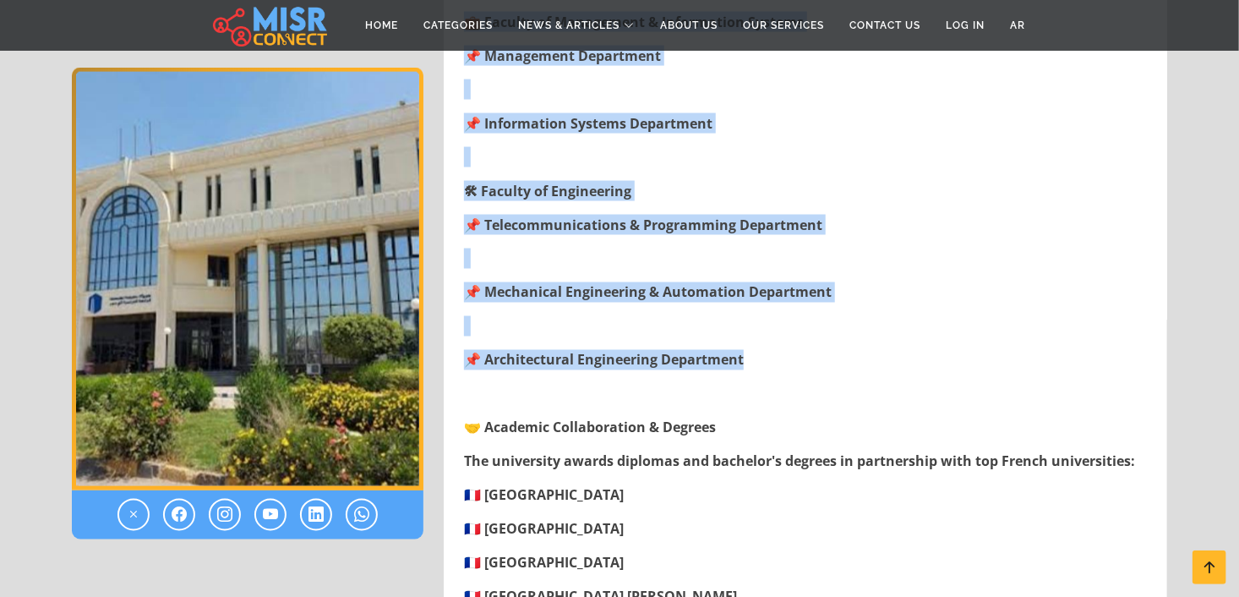
drag, startPoint x: 485, startPoint y: 358, endPoint x: 768, endPoint y: 357, distance: 283.1
click at [768, 357] on div "French University in Egypt (Université française d’Égypte - UFE) 🏛 A private no…" at bounding box center [807, 306] width 707 height 1481
copy div "aculties & Departments 📖 Faculty of Applied Languages 📌 International Trade & B…"
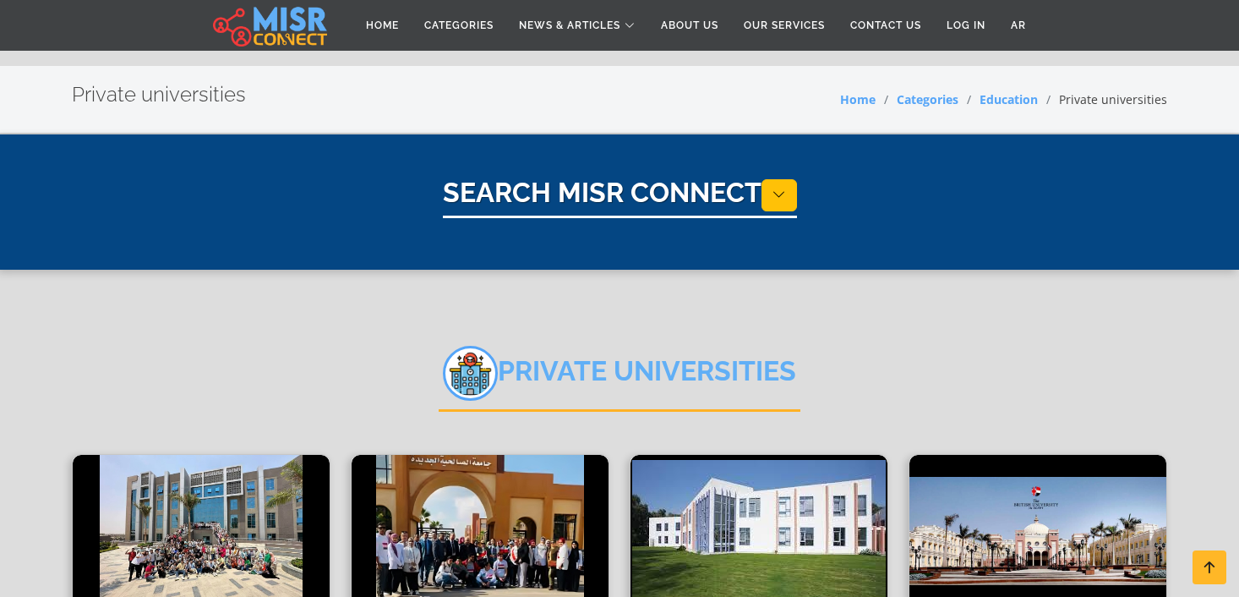
select select "*********"
select select "**********"
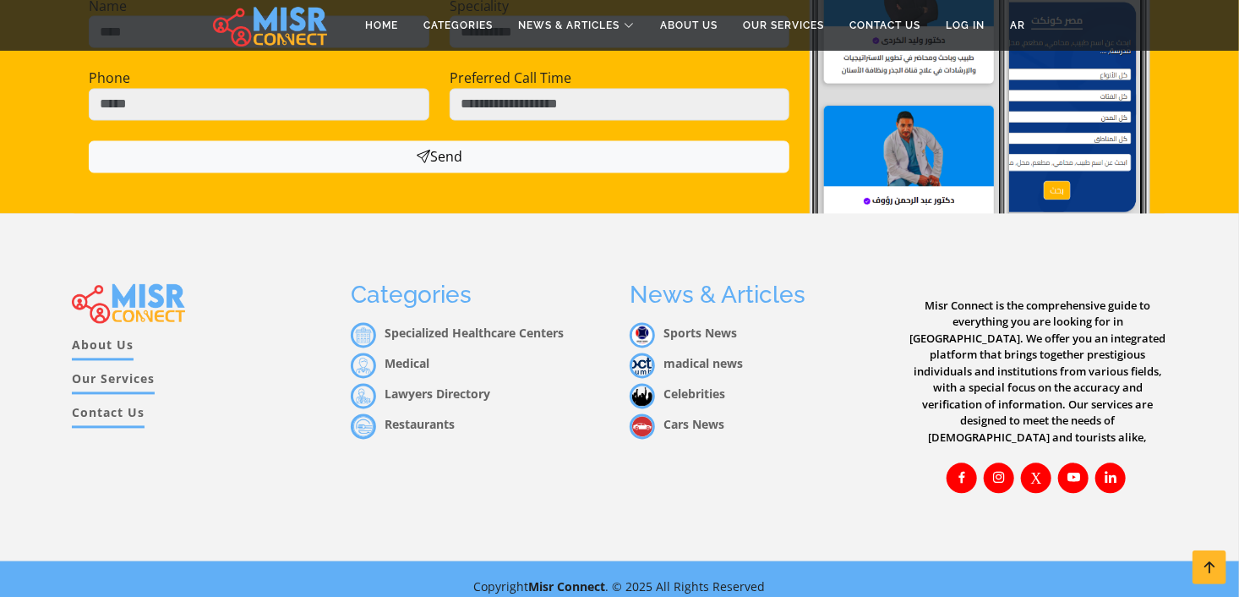
scroll to position [1031, 0]
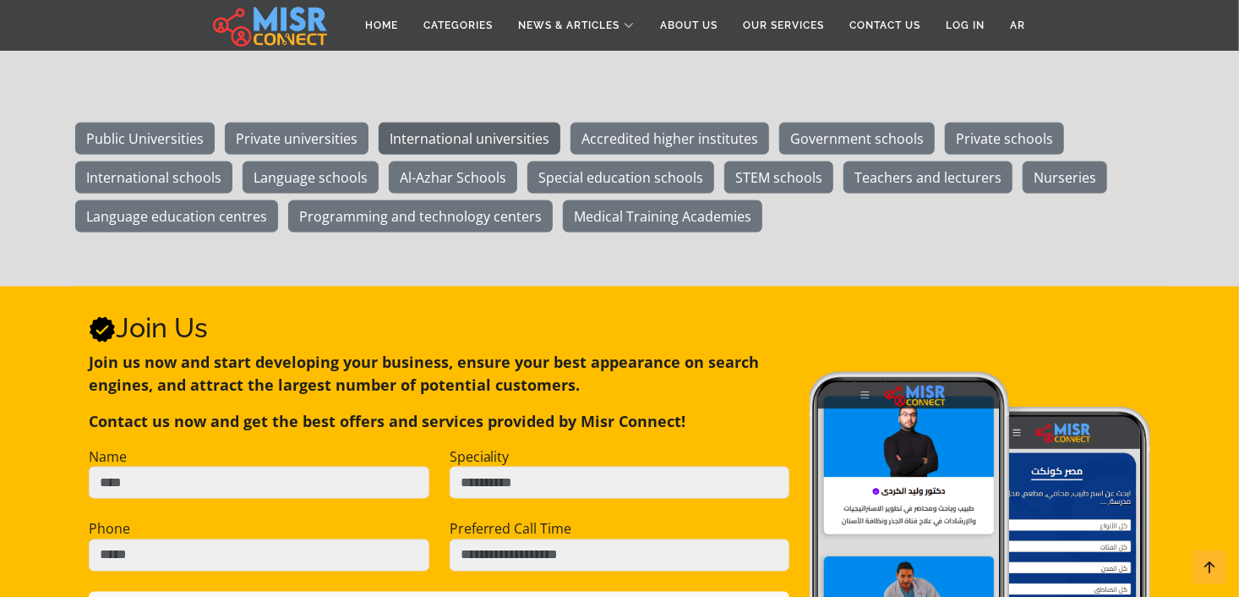
click at [458, 135] on link "International universities" at bounding box center [470, 139] width 182 height 32
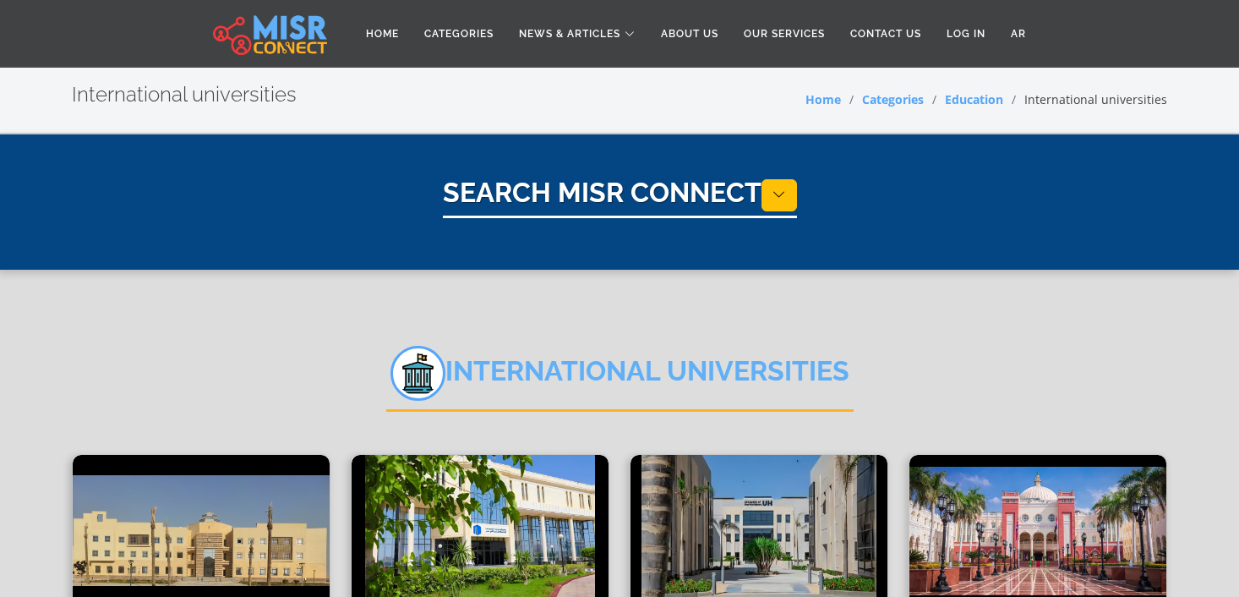
select select "*********"
select select "**********"
